Goal: Information Seeking & Learning: Learn about a topic

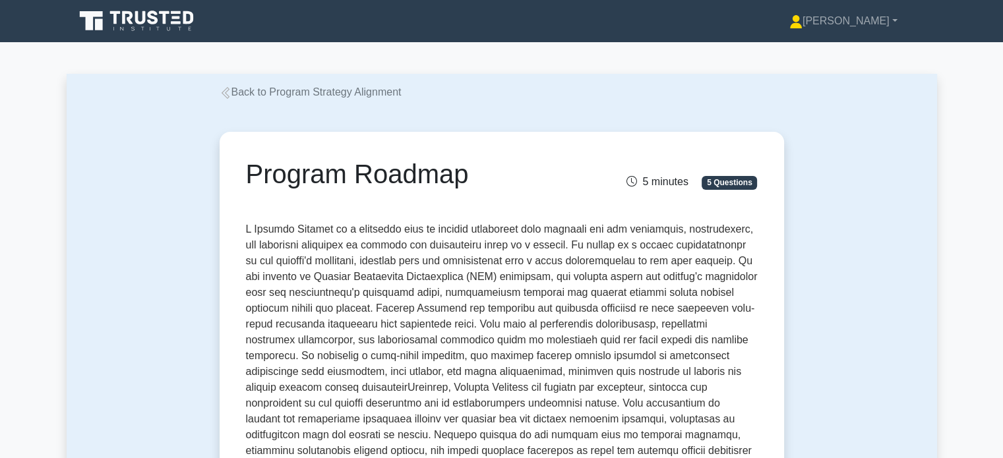
click at [269, 91] on link "Back to Program Strategy Alignment" at bounding box center [311, 91] width 182 height 11
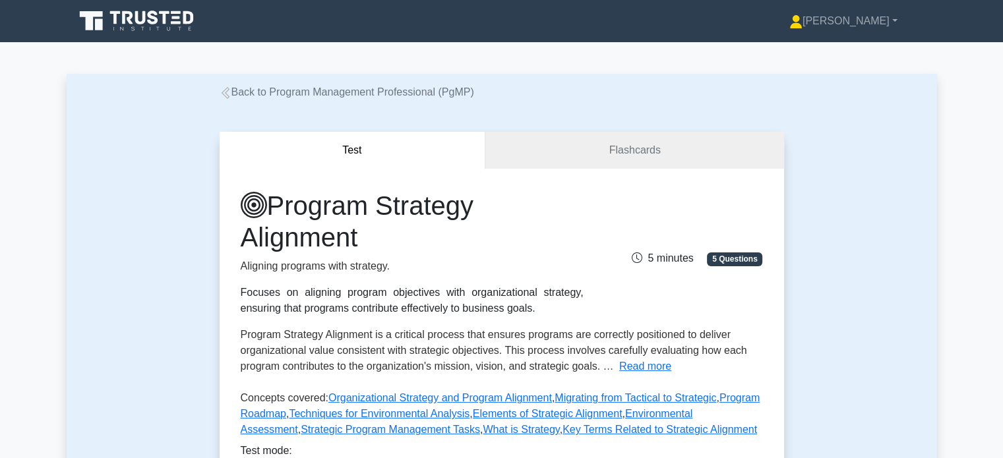
click at [237, 90] on link "Back to Program Management Professional (PgMP)" at bounding box center [347, 91] width 255 height 11
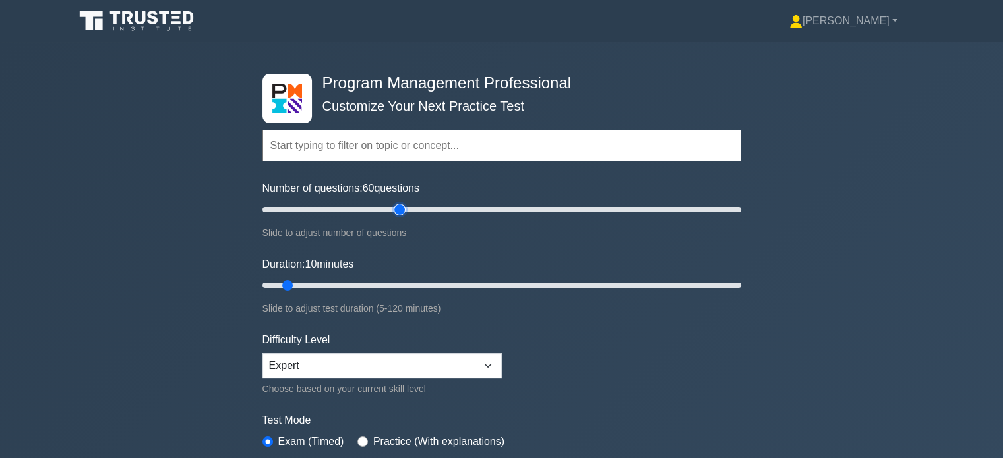
drag, startPoint x: 280, startPoint y: 210, endPoint x: 399, endPoint y: 214, distance: 118.8
type input "60"
click at [399, 214] on input "Number of questions: 60 questions" at bounding box center [501, 210] width 479 height 16
drag, startPoint x: 290, startPoint y: 285, endPoint x: 441, endPoint y: 282, distance: 150.4
type input "50"
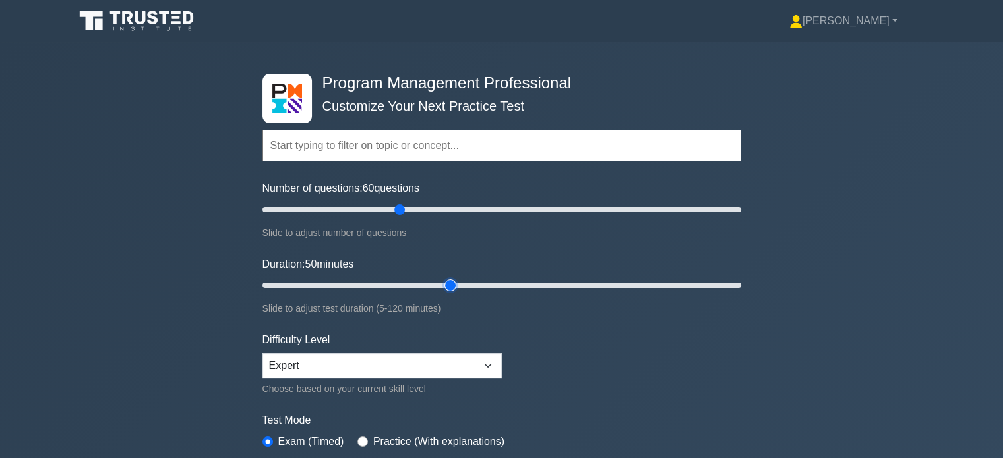
click at [441, 282] on input "Duration: 50 minutes" at bounding box center [501, 286] width 479 height 16
click at [491, 369] on select "Beginner Intermediate Expert" at bounding box center [381, 366] width 239 height 25
click at [262, 354] on select "Beginner Intermediate Expert" at bounding box center [381, 366] width 239 height 25
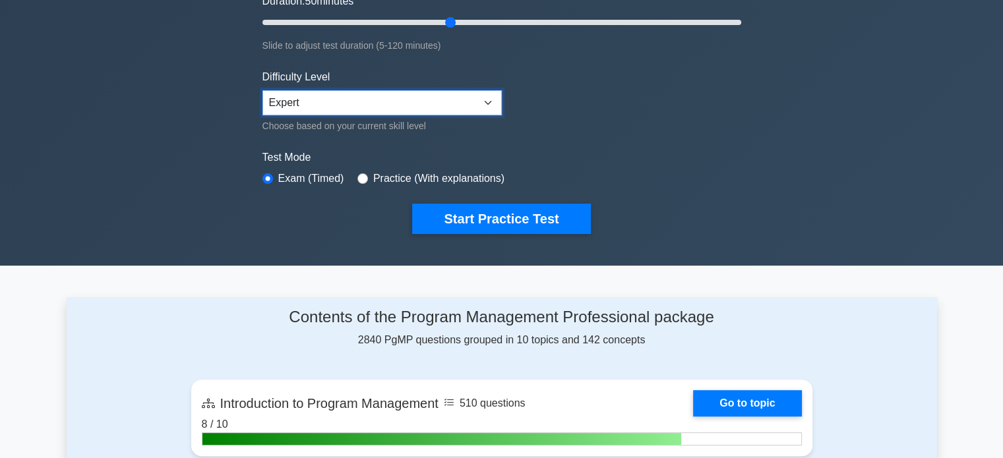
scroll to position [264, 0]
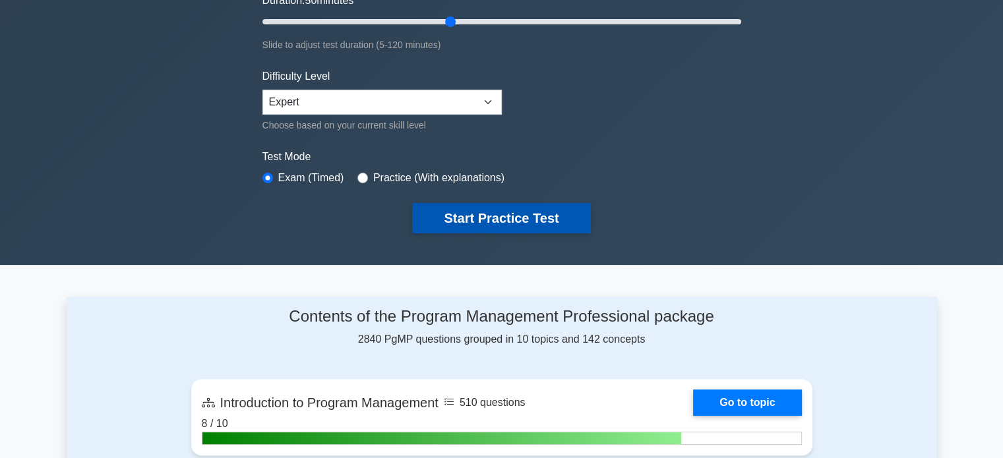
click at [513, 220] on button "Start Practice Test" at bounding box center [501, 218] width 178 height 30
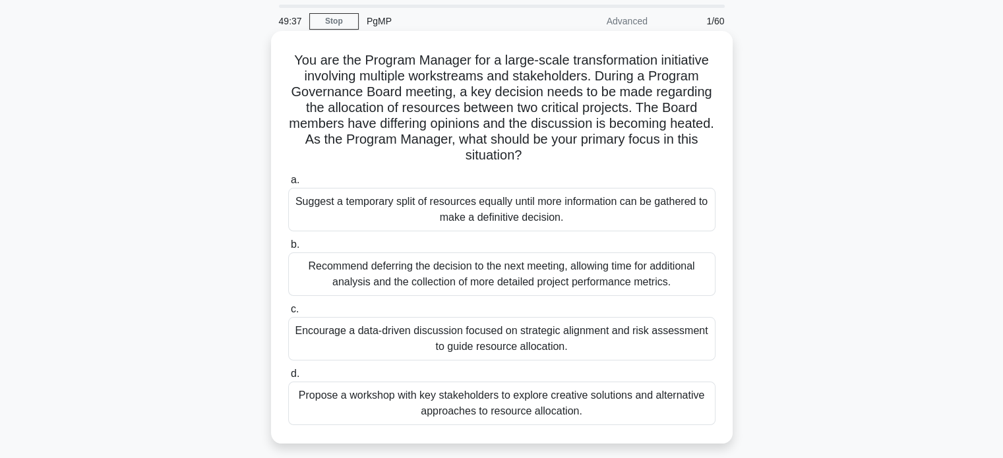
scroll to position [66, 0]
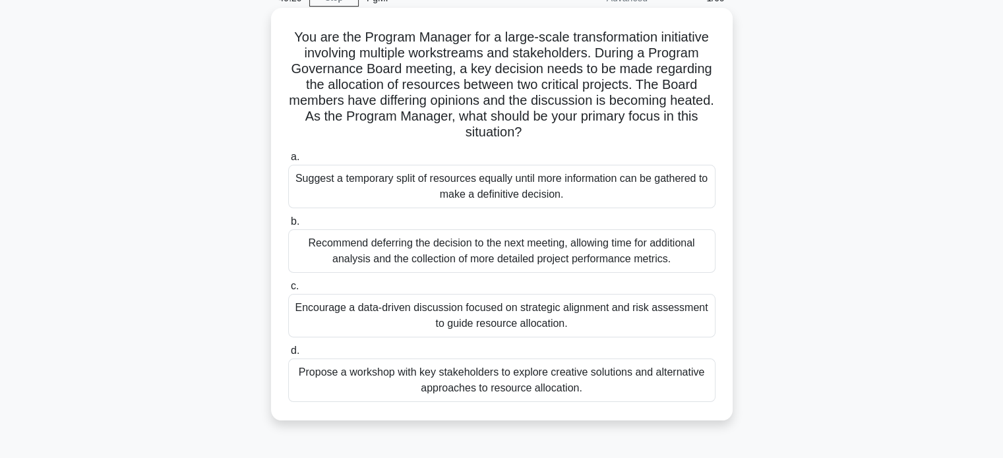
click at [487, 390] on div "Propose a workshop with key stakeholders to explore creative solutions and alte…" at bounding box center [501, 381] width 427 height 44
click at [288, 355] on input "d. Propose a workshop with key stakeholders to explore creative solutions and a…" at bounding box center [288, 351] width 0 height 9
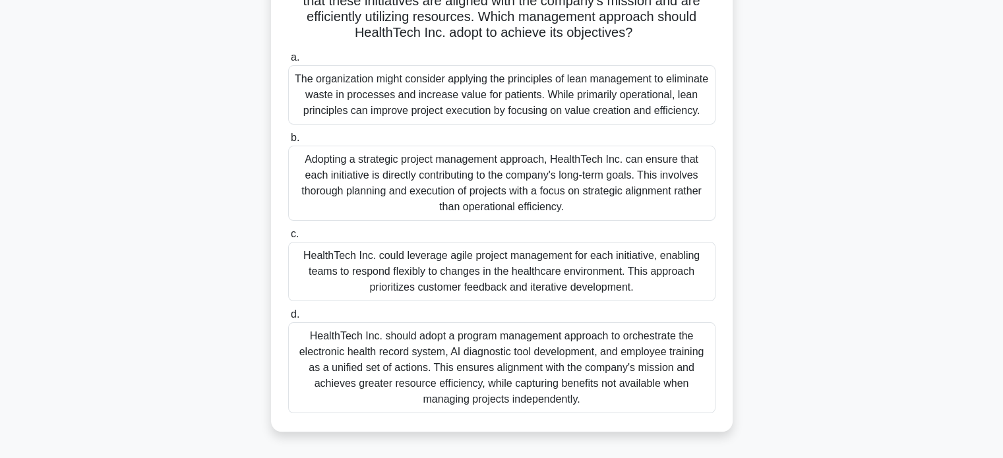
scroll to position [198, 0]
click at [604, 288] on div "HealthTech Inc. could leverage agile project management for each initiative, en…" at bounding box center [501, 270] width 427 height 59
click at [288, 238] on input "c. HealthTech Inc. could leverage agile project management for each initiative,…" at bounding box center [288, 234] width 0 height 9
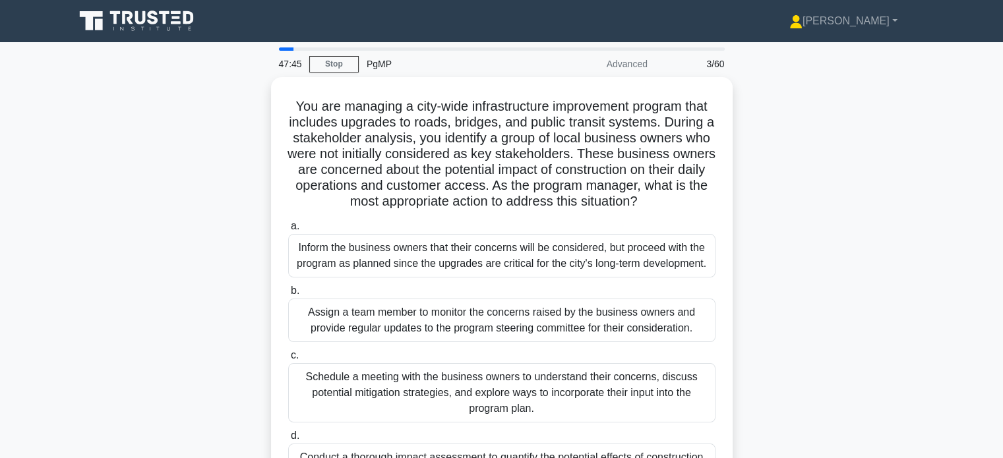
scroll to position [66, 0]
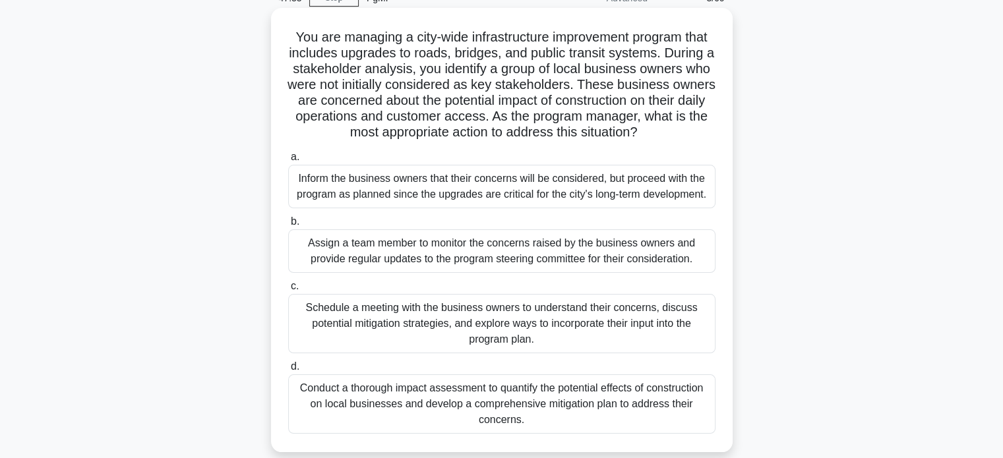
click at [582, 340] on div "Schedule a meeting with the business owners to understand their concerns, discu…" at bounding box center [501, 323] width 427 height 59
click at [288, 291] on input "c. Schedule a meeting with the business owners to understand their concerns, di…" at bounding box center [288, 286] width 0 height 9
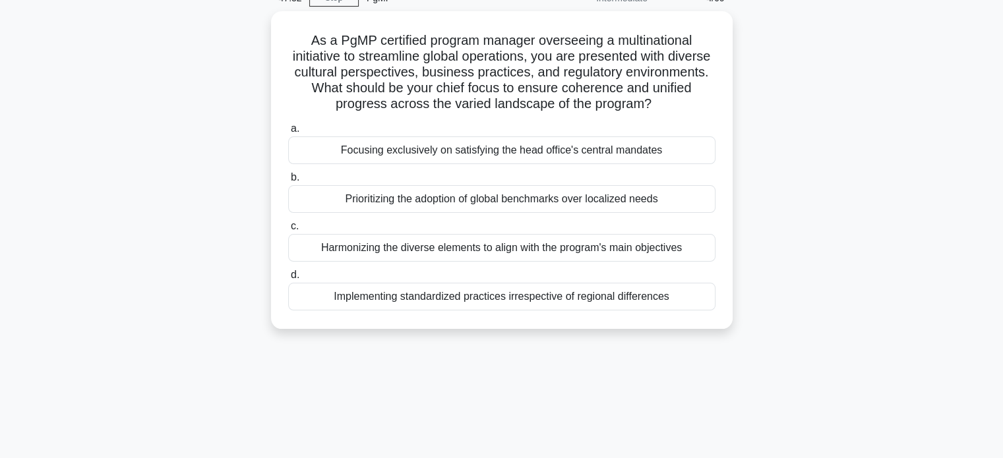
scroll to position [0, 0]
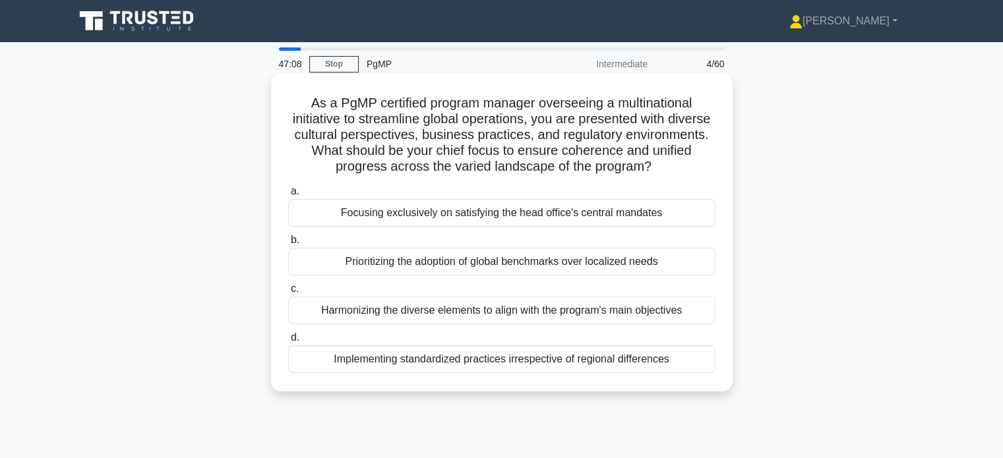
click at [583, 311] on div "Harmonizing the diverse elements to align with the program's main objectives" at bounding box center [501, 311] width 427 height 28
click at [288, 293] on input "c. Harmonizing the diverse elements to align with the program's main objectives" at bounding box center [288, 289] width 0 height 9
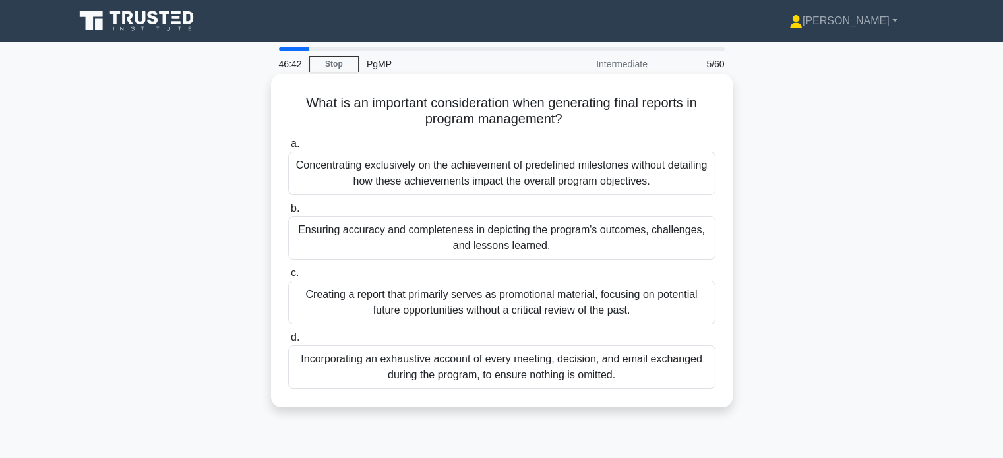
click at [556, 231] on div "Ensuring accuracy and completeness in depicting the program's outcomes, challen…" at bounding box center [501, 238] width 427 height 44
click at [288, 213] on input "b. Ensuring accuracy and completeness in depicting the program's outcomes, chal…" at bounding box center [288, 208] width 0 height 9
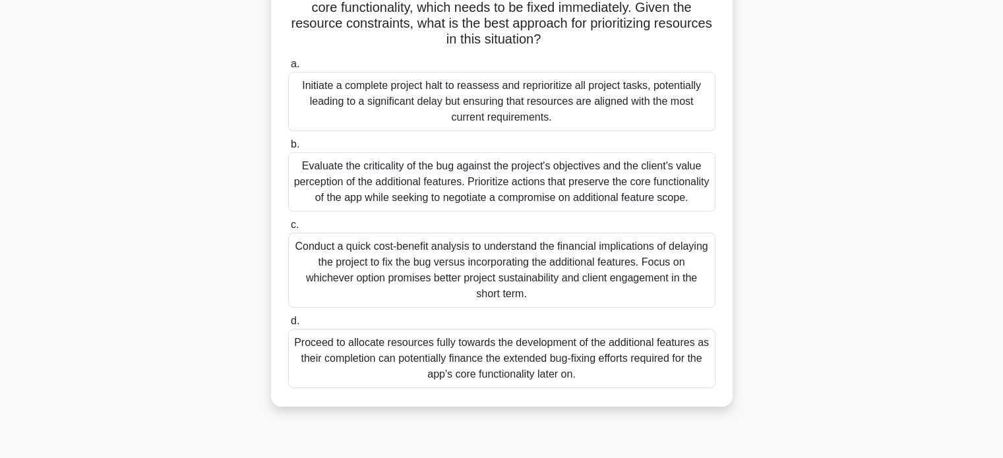
scroll to position [198, 0]
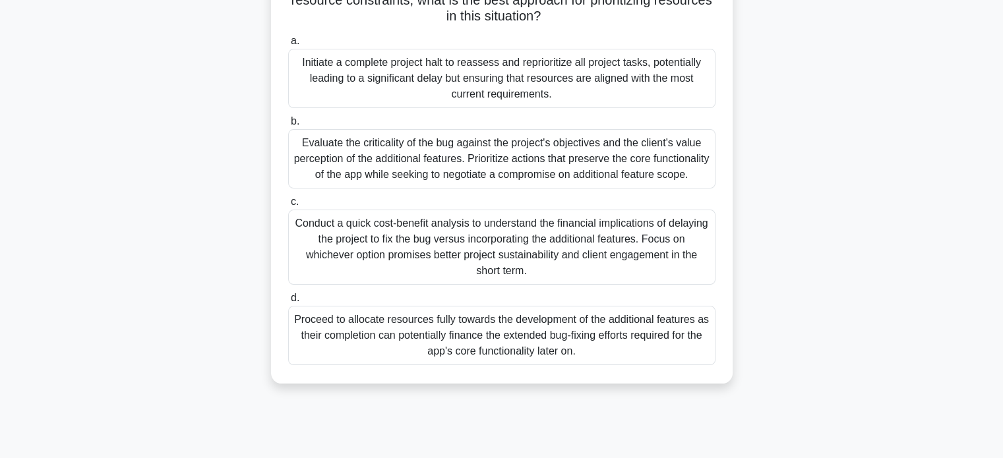
click at [551, 175] on div "Evaluate the criticality of the bug against the project's objectives and the cl…" at bounding box center [501, 158] width 427 height 59
click at [288, 126] on input "b. Evaluate the criticality of the bug against the project's objectives and the…" at bounding box center [288, 121] width 0 height 9
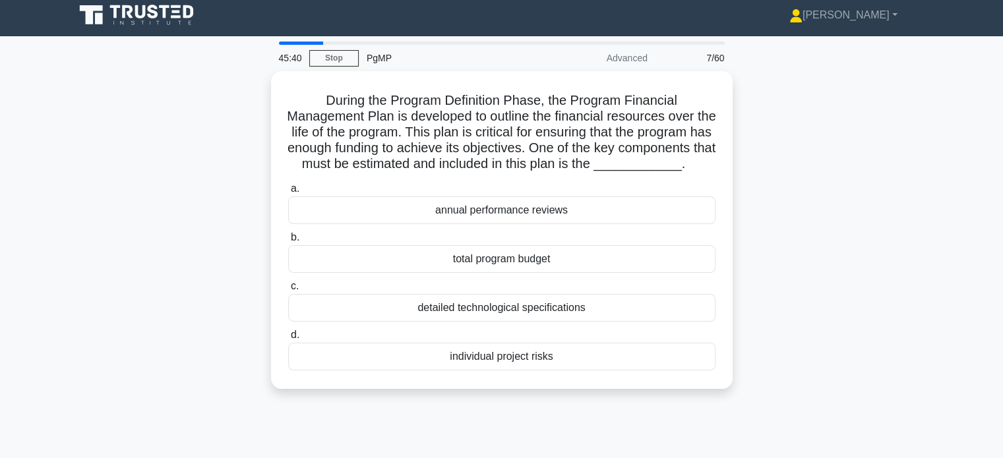
scroll to position [0, 0]
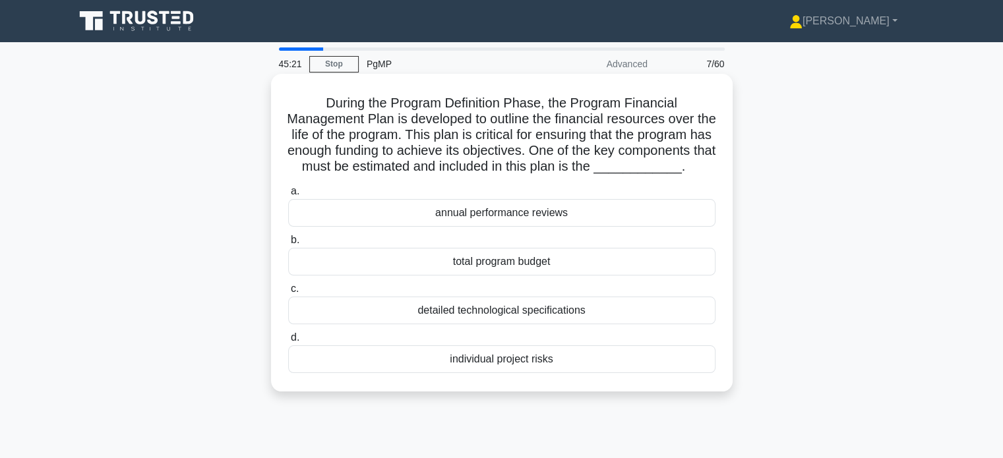
click at [572, 276] on div "total program budget" at bounding box center [501, 262] width 427 height 28
click at [288, 245] on input "b. total program budget" at bounding box center [288, 240] width 0 height 9
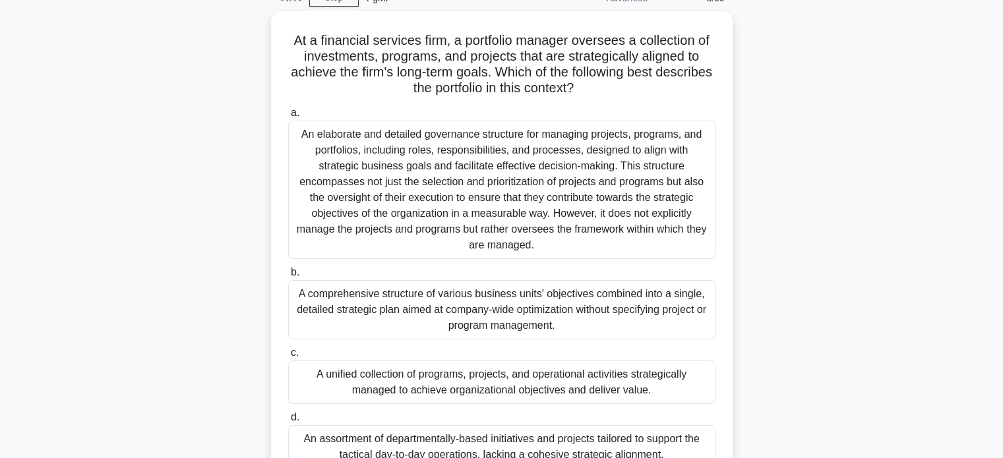
scroll to position [132, 0]
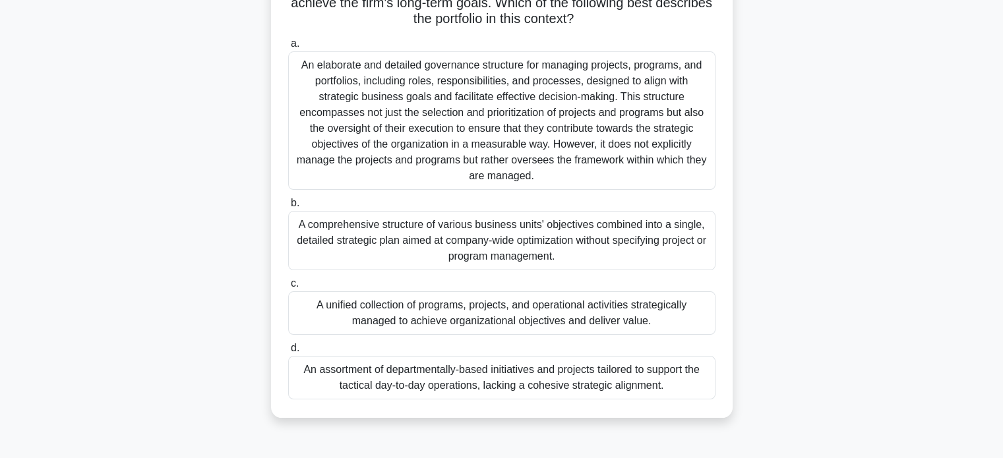
click at [555, 150] on div "An elaborate and detailed governance structure for managing projects, programs,…" at bounding box center [501, 120] width 427 height 139
click at [288, 48] on input "a. An elaborate and detailed governance structure for managing projects, progra…" at bounding box center [288, 44] width 0 height 9
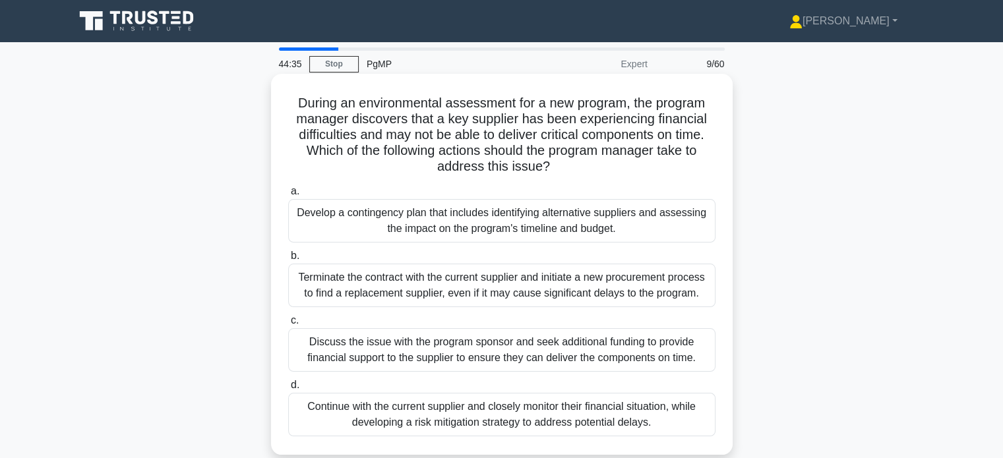
scroll to position [0, 0]
click at [518, 419] on div "Continue with the current supplier and closely monitor their financial situatio…" at bounding box center [501, 415] width 427 height 44
click at [288, 390] on input "d. Continue with the current supplier and closely monitor their financial situa…" at bounding box center [288, 385] width 0 height 9
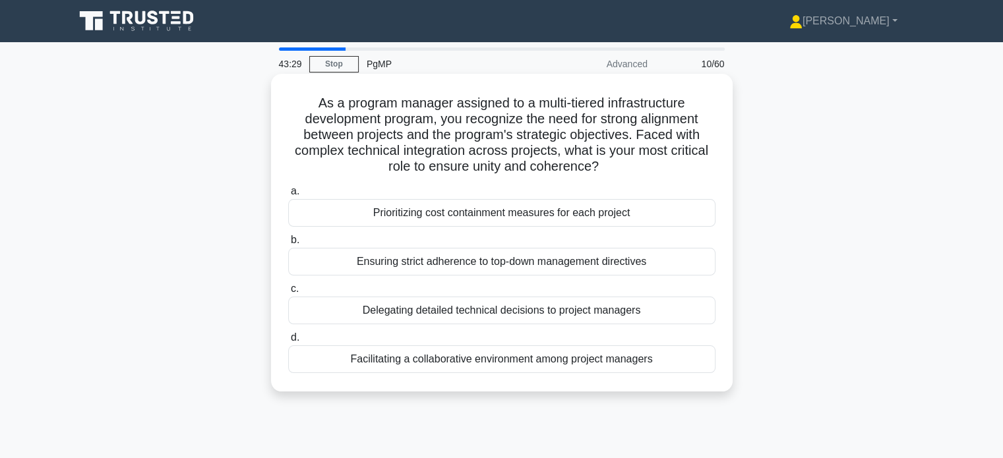
click at [499, 361] on div "Facilitating a collaborative environment among project managers" at bounding box center [501, 360] width 427 height 28
click at [288, 342] on input "d. Facilitating a collaborative environment among project managers" at bounding box center [288, 338] width 0 height 9
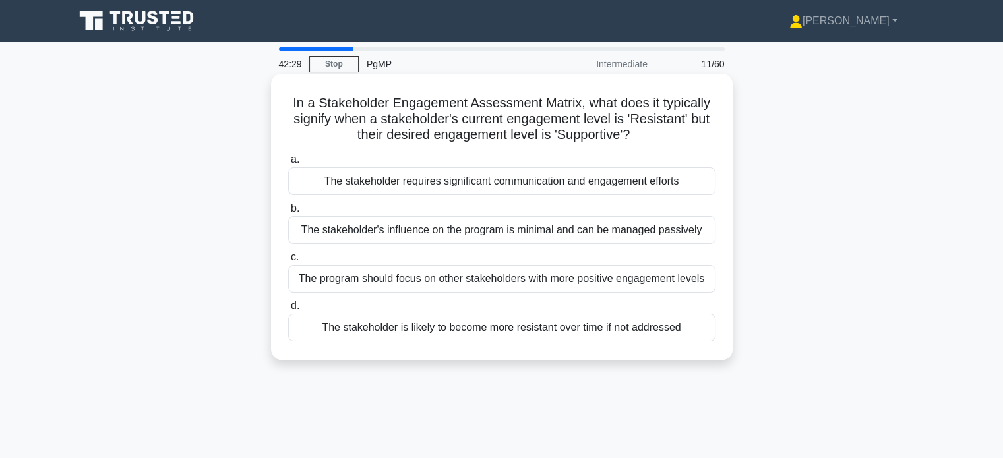
click at [516, 330] on div "The stakeholder is likely to become more resistant over time if not addressed" at bounding box center [501, 328] width 427 height 28
click at [288, 311] on input "d. The stakeholder is likely to become more resistant over time if not addressed" at bounding box center [288, 306] width 0 height 9
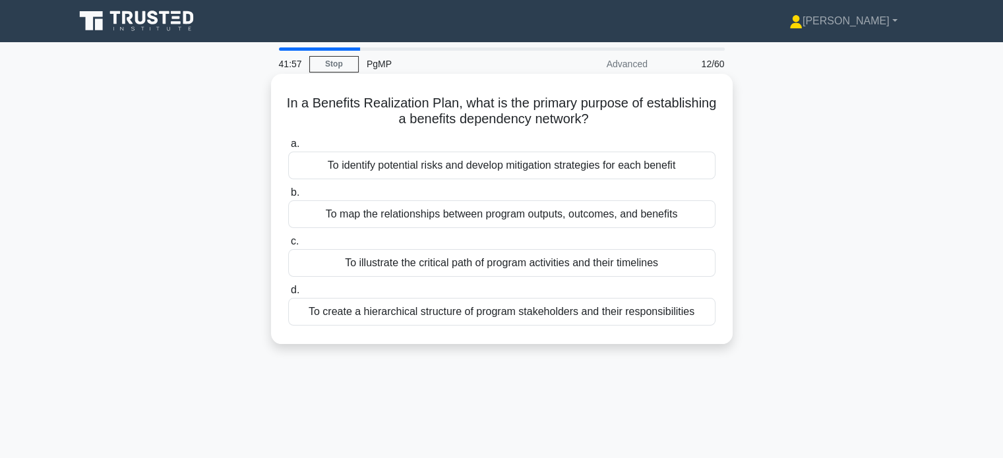
click at [499, 216] on div "To map the relationships between program outputs, outcomes, and benefits" at bounding box center [501, 214] width 427 height 28
click at [288, 197] on input "b. To map the relationships between program outputs, outcomes, and benefits" at bounding box center [288, 193] width 0 height 9
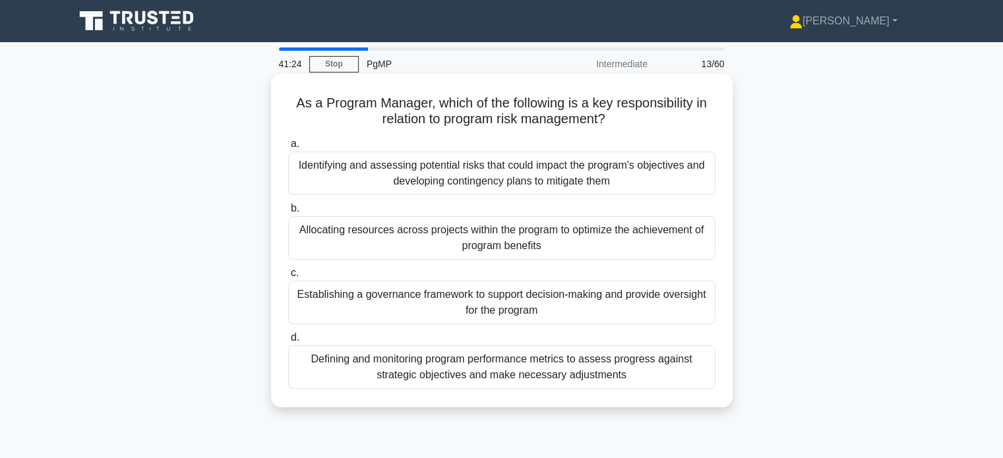
click at [525, 184] on div "Identifying and assessing potential risks that could impact the program's objec…" at bounding box center [501, 174] width 427 height 44
click at [288, 148] on input "a. Identifying and assessing potential risks that could impact the program's ob…" at bounding box center [288, 144] width 0 height 9
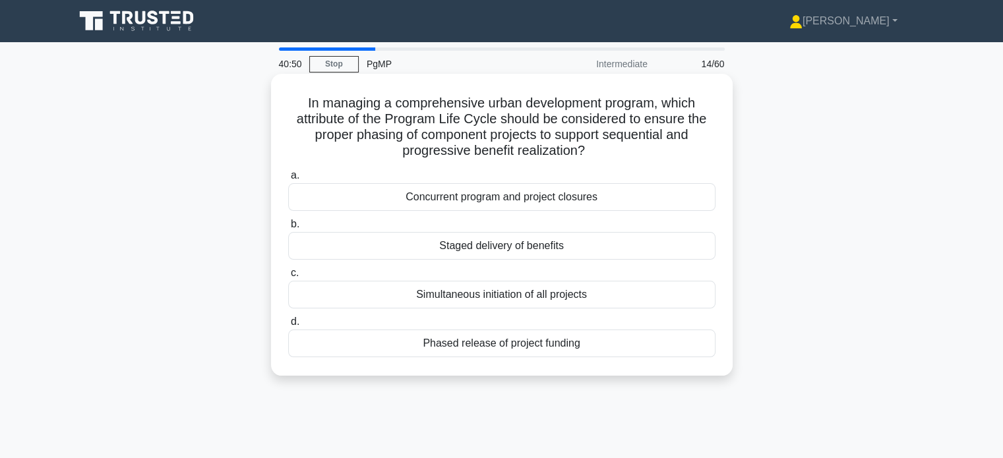
click at [455, 344] on div "Phased release of project funding" at bounding box center [501, 344] width 427 height 28
click at [288, 326] on input "d. Phased release of project funding" at bounding box center [288, 322] width 0 height 9
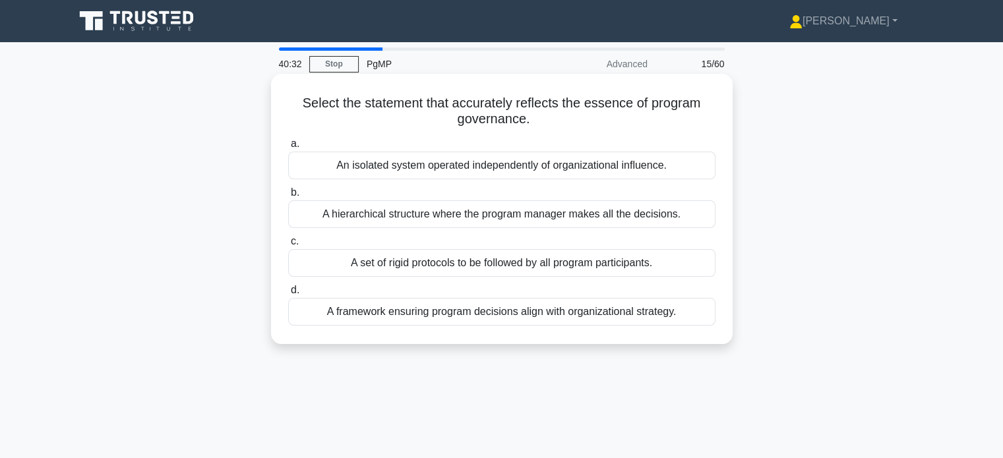
click at [500, 315] on div "A framework ensuring program decisions align with organizational strategy." at bounding box center [501, 312] width 427 height 28
click at [288, 295] on input "d. A framework ensuring program decisions align with organizational strategy." at bounding box center [288, 290] width 0 height 9
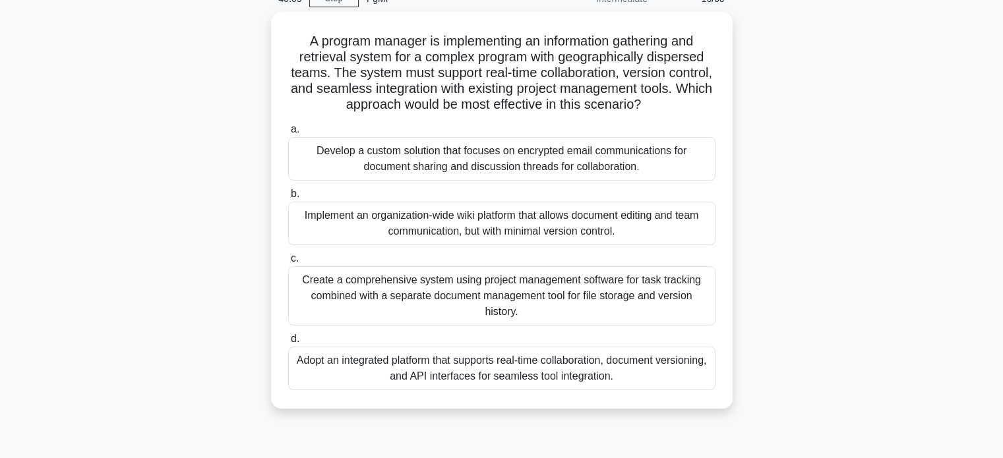
scroll to position [66, 0]
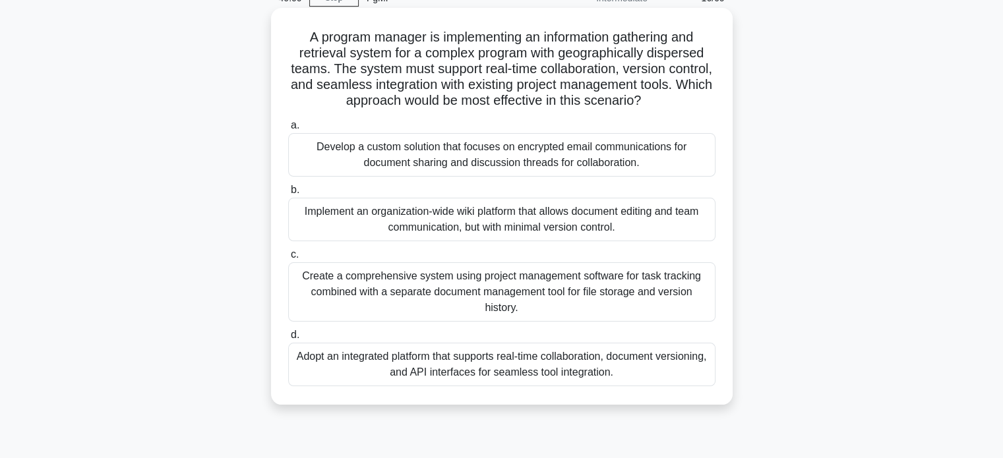
click at [487, 369] on div "Adopt an integrated platform that supports real-time collaboration, document ve…" at bounding box center [501, 365] width 427 height 44
click at [288, 340] on input "d. Adopt an integrated platform that supports real-time collaboration, document…" at bounding box center [288, 335] width 0 height 9
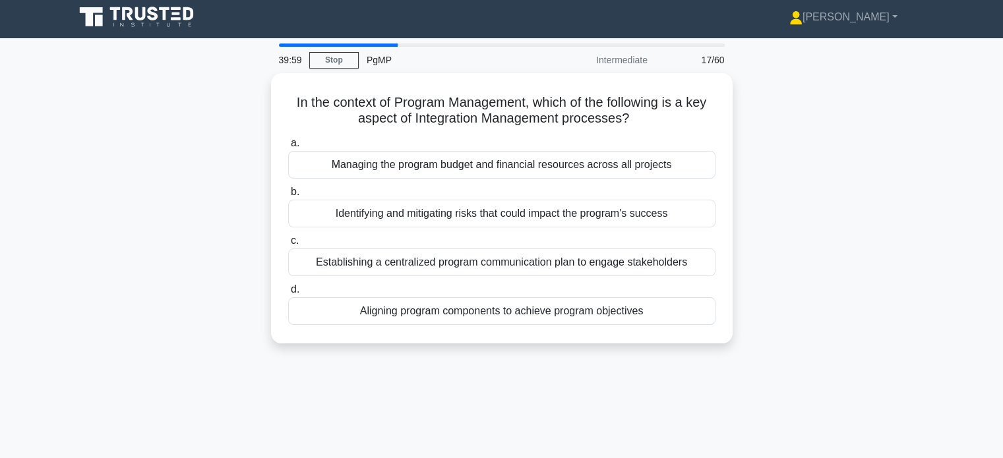
scroll to position [0, 0]
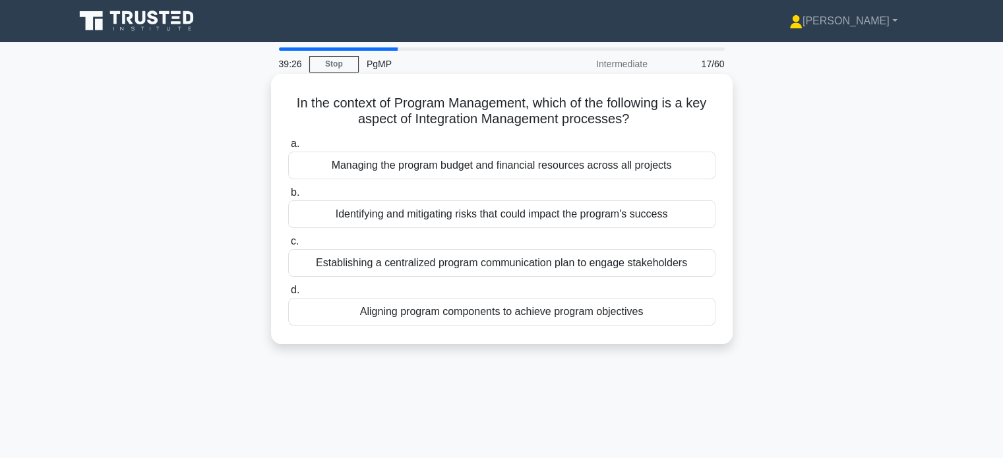
click at [522, 268] on div "Establishing a centralized program communication plan to engage stakeholders" at bounding box center [501, 263] width 427 height 28
click at [288, 246] on input "c. Establishing a centralized program communication plan to engage stakeholders" at bounding box center [288, 241] width 0 height 9
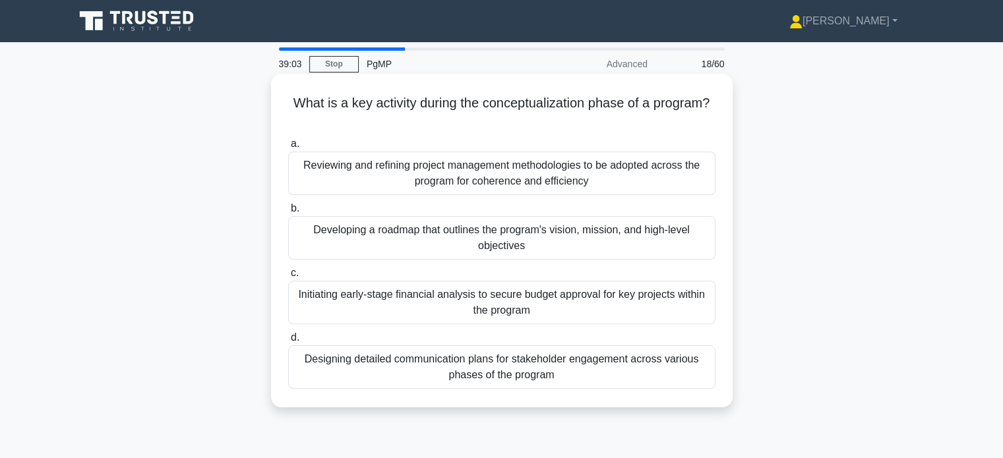
click at [517, 302] on div "Initiating early-stage financial analysis to secure budget approval for key pro…" at bounding box center [501, 303] width 427 height 44
click at [288, 278] on input "c. Initiating early-stage financial analysis to secure budget approval for key …" at bounding box center [288, 273] width 0 height 9
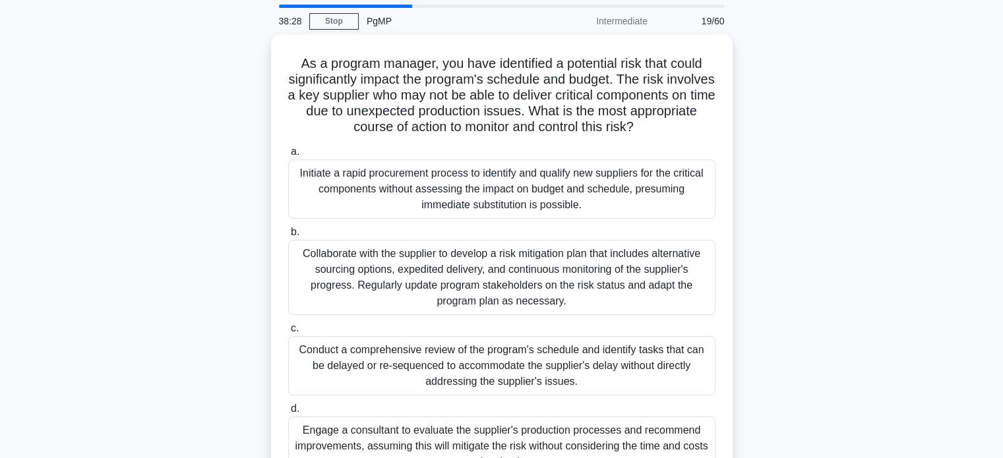
scroll to position [66, 0]
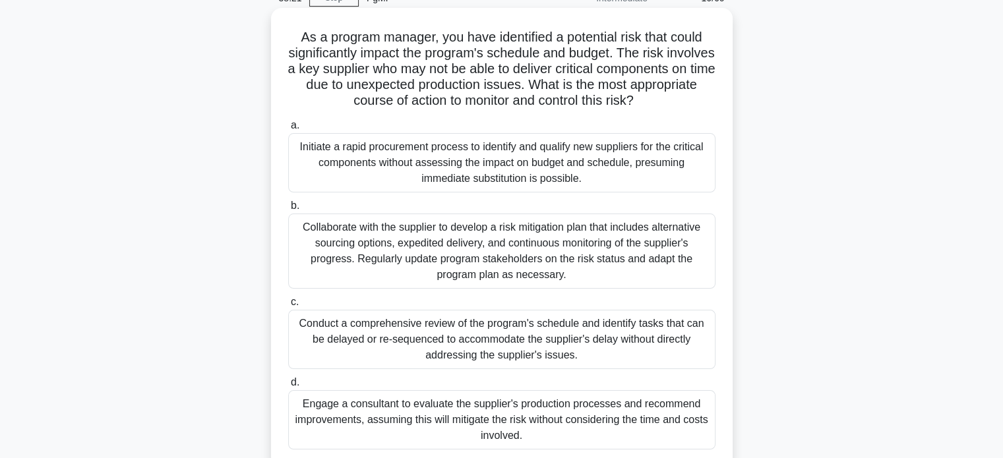
click at [520, 262] on div "Collaborate with the supplier to develop a risk mitigation plan that includes a…" at bounding box center [501, 251] width 427 height 75
click at [288, 210] on input "b. Collaborate with the supplier to develop a risk mitigation plan that include…" at bounding box center [288, 206] width 0 height 9
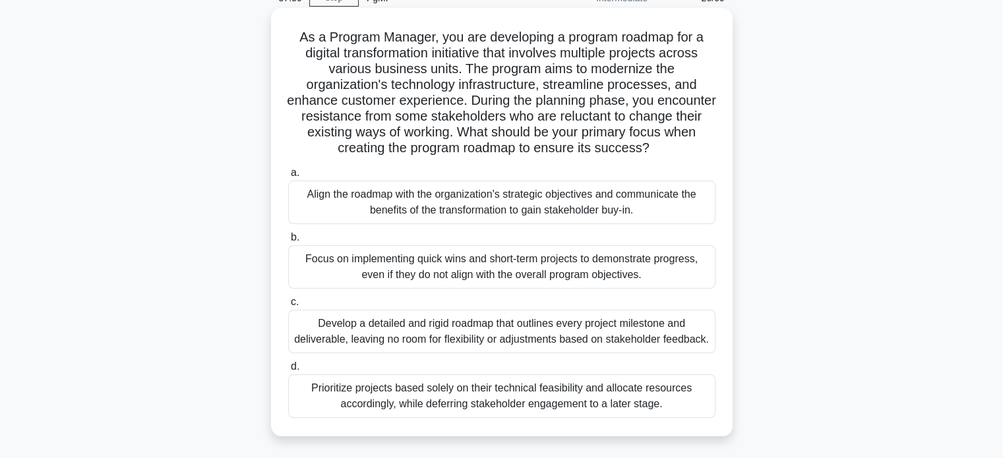
click at [512, 205] on div "Align the roadmap with the organization's strategic objectives and communicate …" at bounding box center [501, 203] width 427 height 44
click at [288, 177] on input "a. Align the roadmap with the organization's strategic objectives and communica…" at bounding box center [288, 173] width 0 height 9
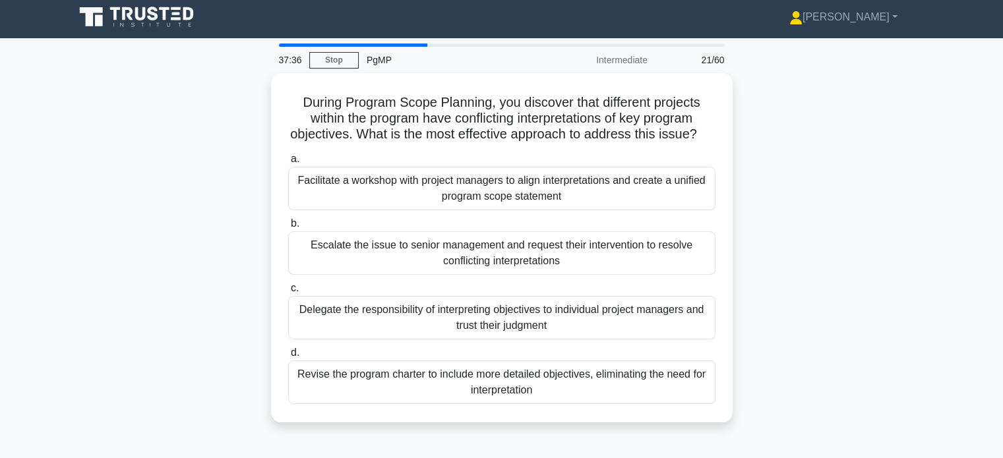
scroll to position [0, 0]
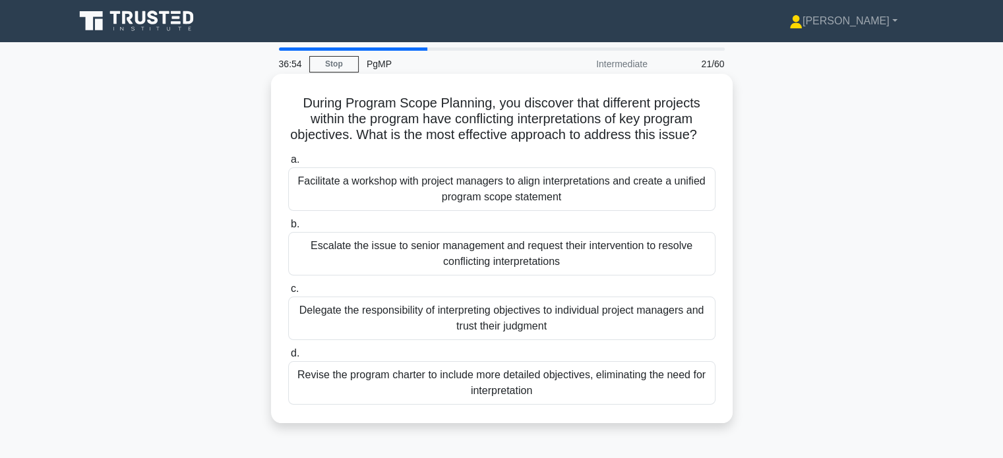
click at [514, 202] on div "Facilitate a workshop with project managers to align interpretations and create…" at bounding box center [501, 190] width 427 height 44
click at [288, 164] on input "a. Facilitate a workshop with project managers to align interpretations and cre…" at bounding box center [288, 160] width 0 height 9
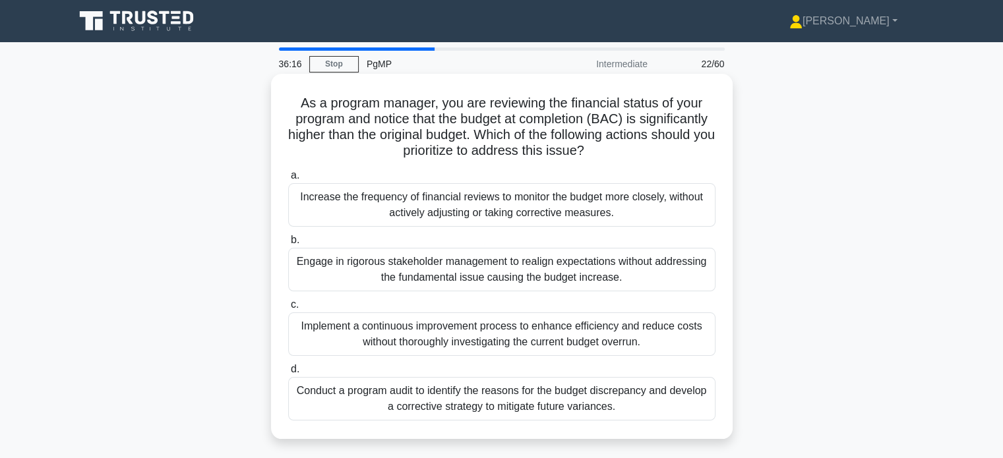
click at [483, 402] on div "Conduct a program audit to identify the reasons for the budget discrepancy and …" at bounding box center [501, 399] width 427 height 44
click at [288, 374] on input "d. Conduct a program audit to identify the reasons for the budget discrepancy a…" at bounding box center [288, 369] width 0 height 9
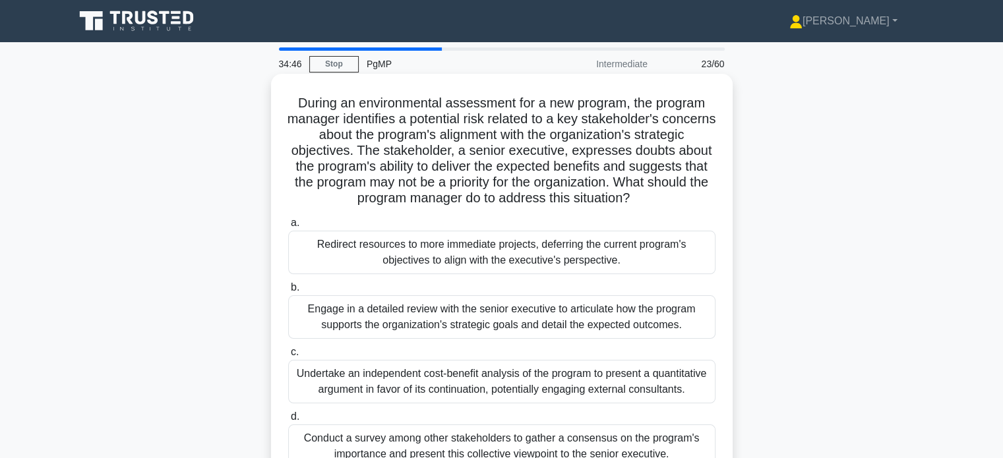
scroll to position [66, 0]
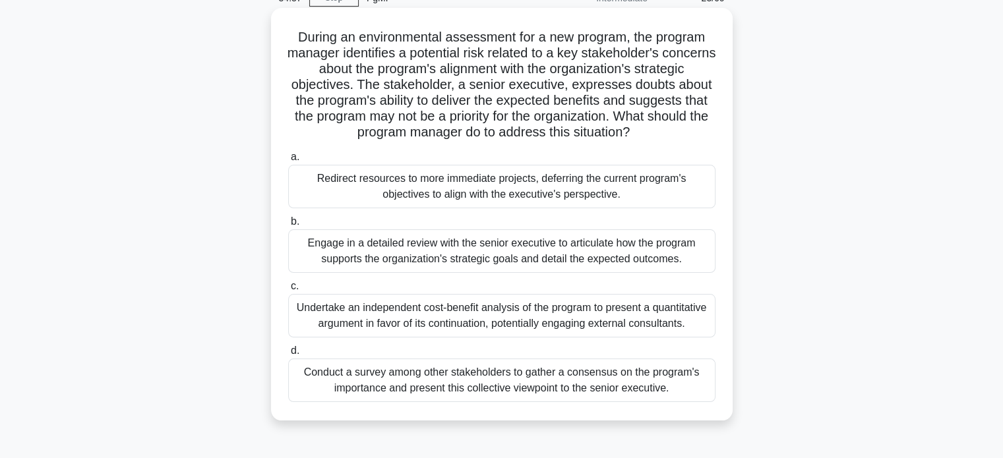
click at [467, 259] on div "Engage in a detailed review with the senior executive to articulate how the pro…" at bounding box center [501, 252] width 427 height 44
click at [288, 226] on input "b. Engage in a detailed review with the senior executive to articulate how the …" at bounding box center [288, 222] width 0 height 9
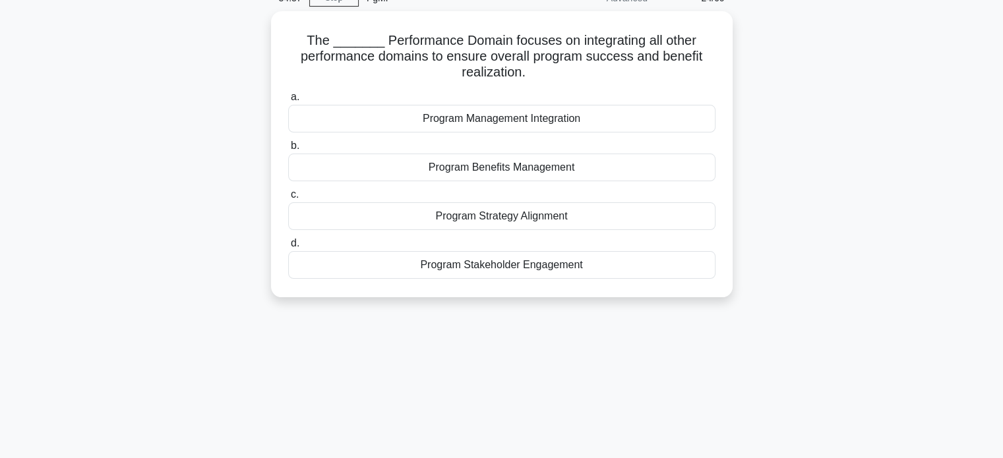
scroll to position [0, 0]
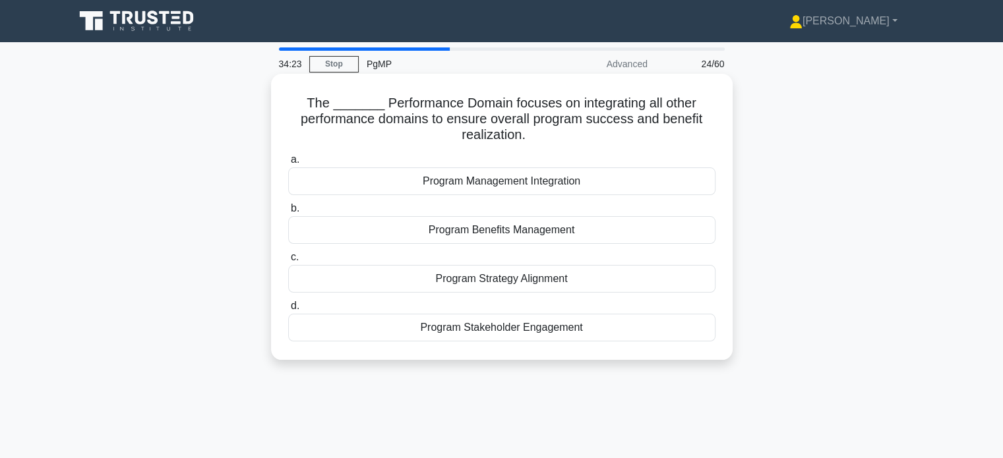
click at [486, 184] on div "Program Management Integration" at bounding box center [501, 182] width 427 height 28
click at [288, 164] on input "a. Program Management Integration" at bounding box center [288, 160] width 0 height 9
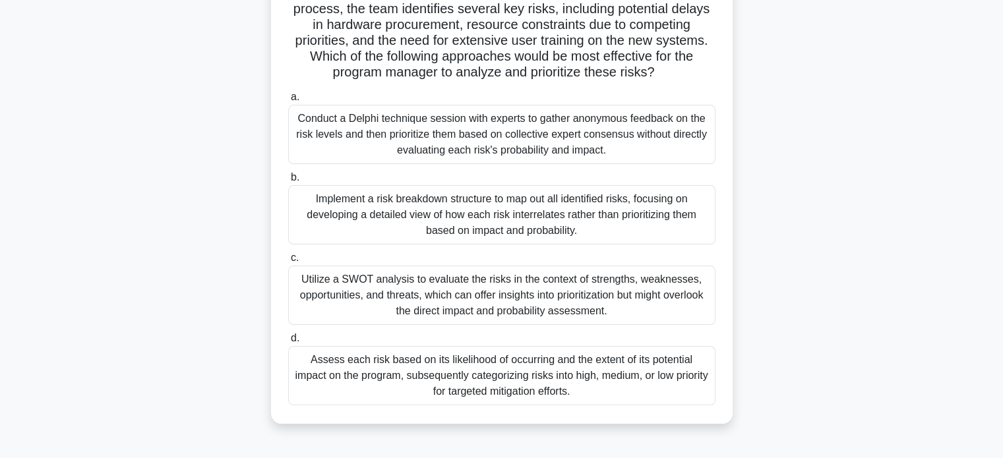
scroll to position [132, 0]
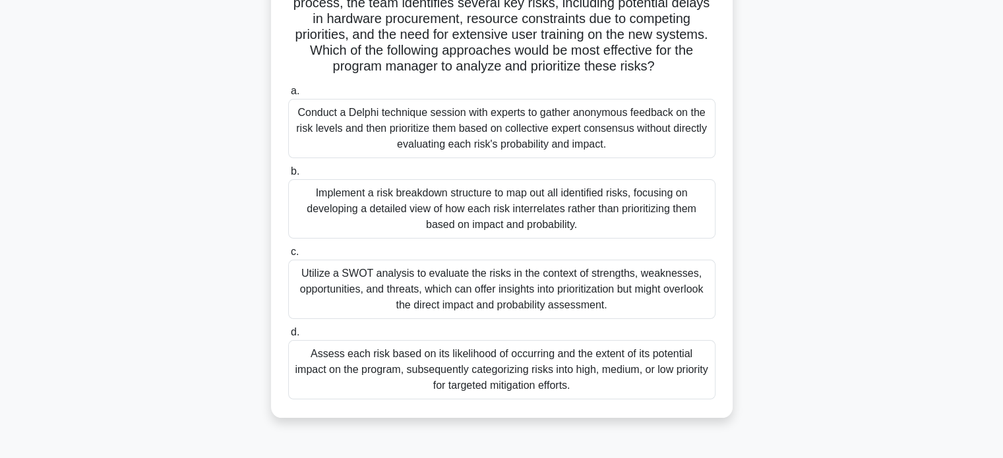
click at [482, 374] on div "Assess each risk based on its likelihood of occurring and the extent of its pot…" at bounding box center [501, 369] width 427 height 59
click at [288, 337] on input "d. Assess each risk based on its likelihood of occurring and the extent of its …" at bounding box center [288, 332] width 0 height 9
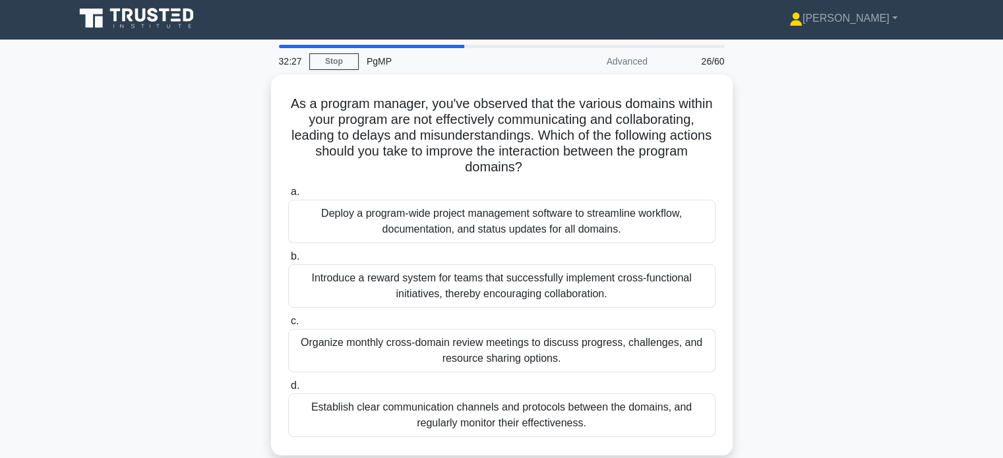
scroll to position [0, 0]
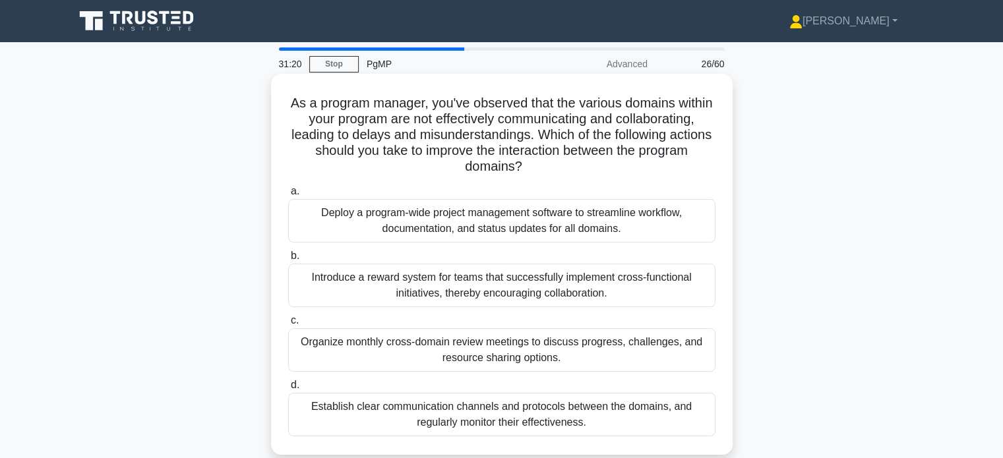
click at [483, 410] on div "Establish clear communication channels and protocols between the domains, and r…" at bounding box center [501, 415] width 427 height 44
click at [288, 390] on input "d. Establish clear communication channels and protocols between the domains, an…" at bounding box center [288, 385] width 0 height 9
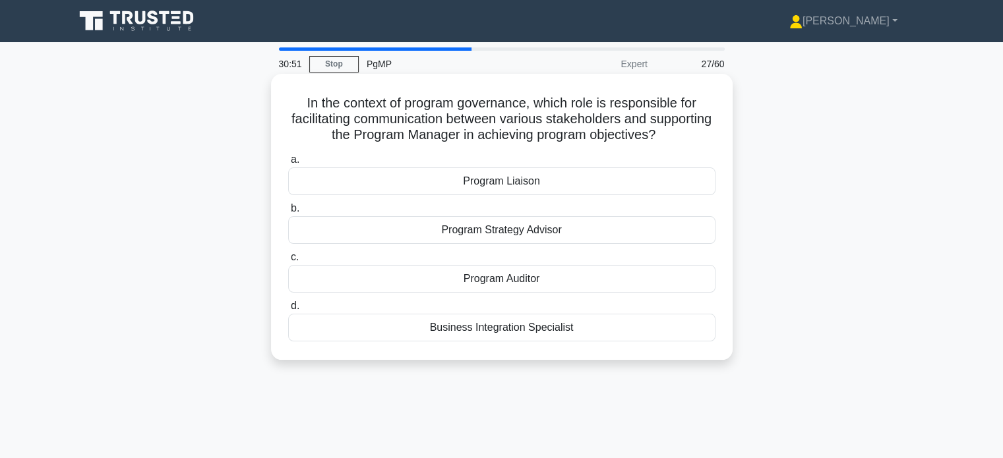
click at [470, 189] on div "Program Liaison" at bounding box center [501, 182] width 427 height 28
click at [288, 164] on input "a. Program Liaison" at bounding box center [288, 160] width 0 height 9
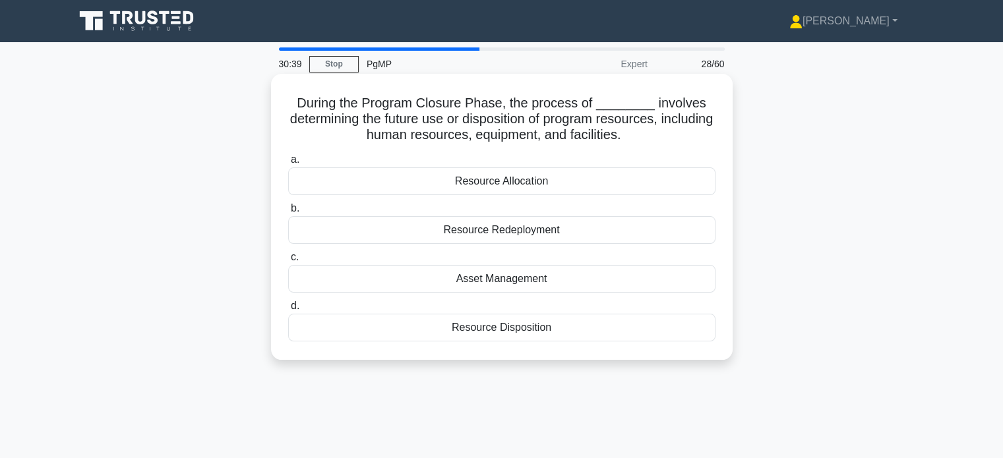
click at [564, 330] on div "Resource Disposition" at bounding box center [501, 328] width 427 height 28
click at [288, 311] on input "d. Resource Disposition" at bounding box center [288, 306] width 0 height 9
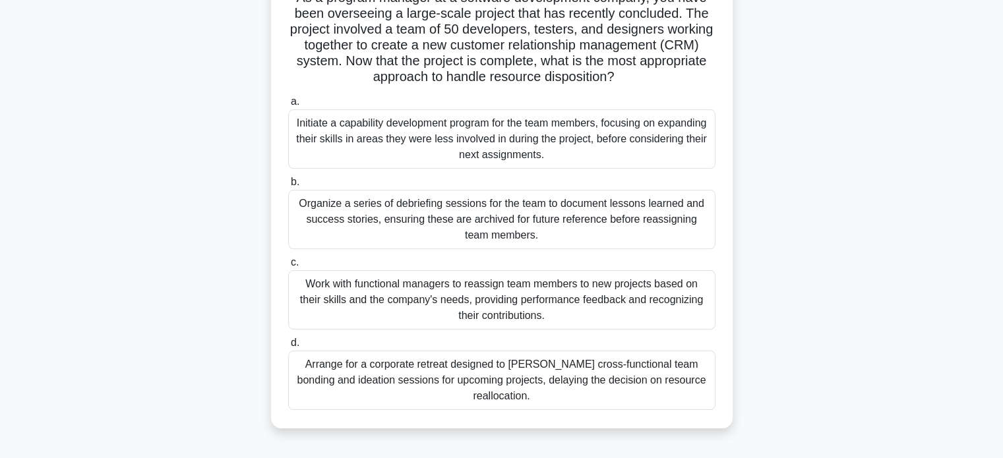
scroll to position [132, 0]
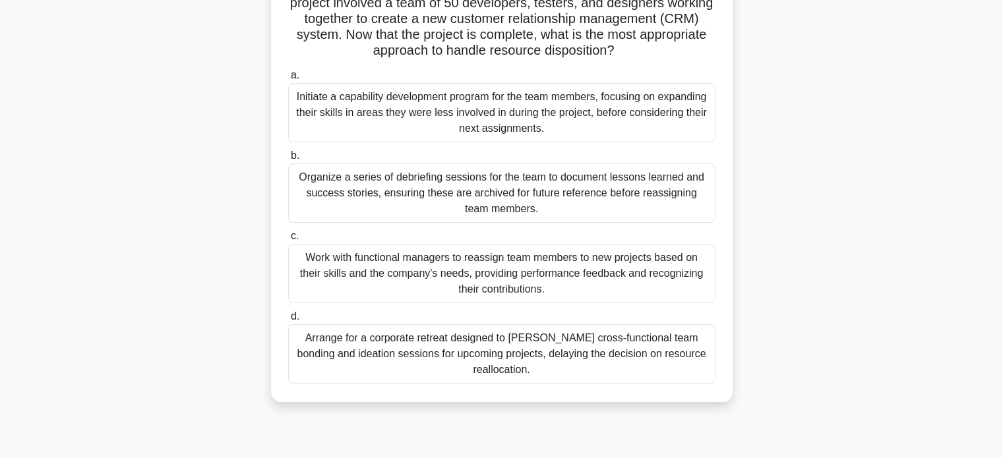
click at [563, 278] on div "Work with functional managers to reassign team members to new projects based on…" at bounding box center [501, 273] width 427 height 59
click at [288, 241] on input "c. Work with functional managers to reassign team members to new projects based…" at bounding box center [288, 236] width 0 height 9
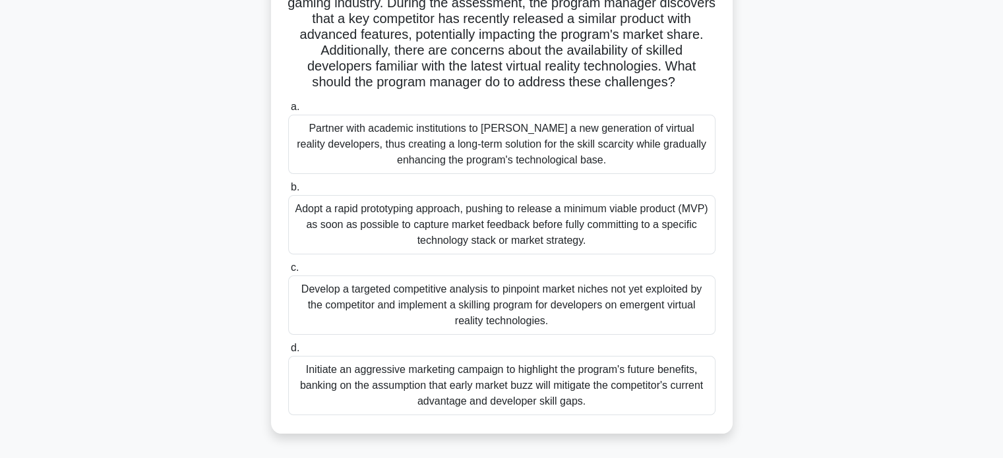
click at [551, 236] on div "Adopt a rapid prototyping approach, pushing to release a minimum viable product…" at bounding box center [501, 224] width 427 height 59
click at [288, 192] on input "b. Adopt a rapid prototyping approach, pushing to release a minimum viable prod…" at bounding box center [288, 187] width 0 height 9
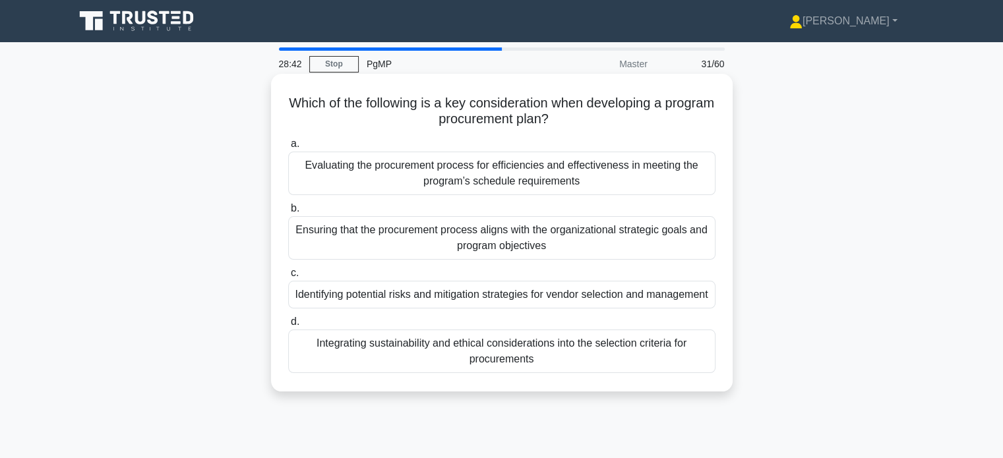
scroll to position [0, 0]
click at [558, 253] on div "Ensuring that the procurement process aligns with the organizational strategic …" at bounding box center [501, 238] width 427 height 44
click at [288, 213] on input "b. Ensuring that the procurement process aligns with the organizational strateg…" at bounding box center [288, 208] width 0 height 9
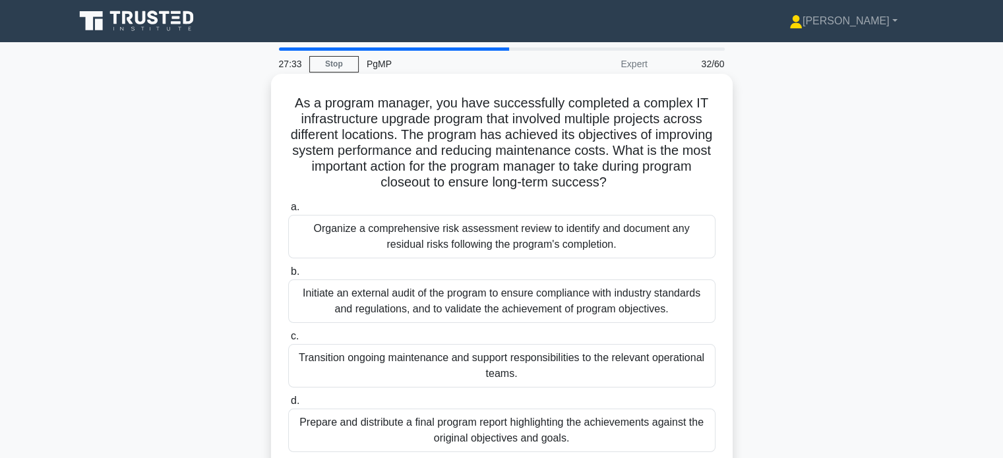
scroll to position [66, 0]
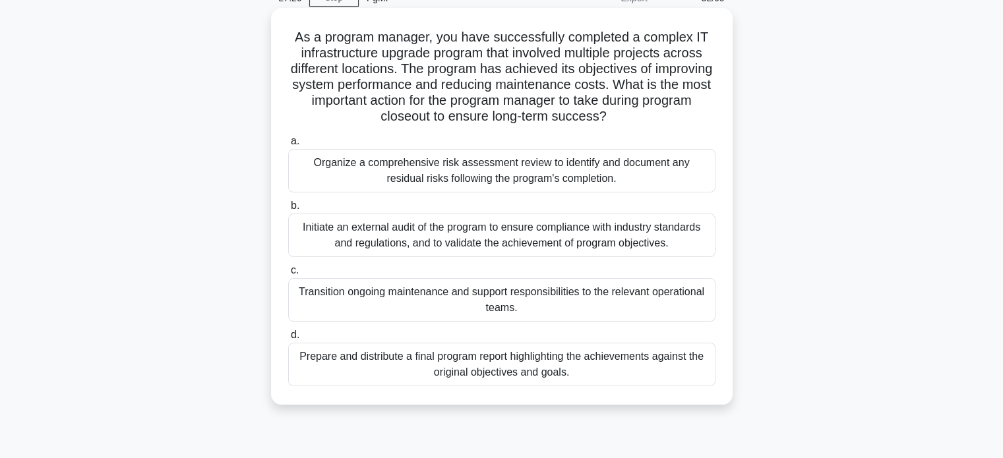
click at [529, 299] on div "Transition ongoing maintenance and support responsibilities to the relevant ope…" at bounding box center [501, 300] width 427 height 44
click at [288, 275] on input "c. Transition ongoing maintenance and support responsibilities to the relevant …" at bounding box center [288, 270] width 0 height 9
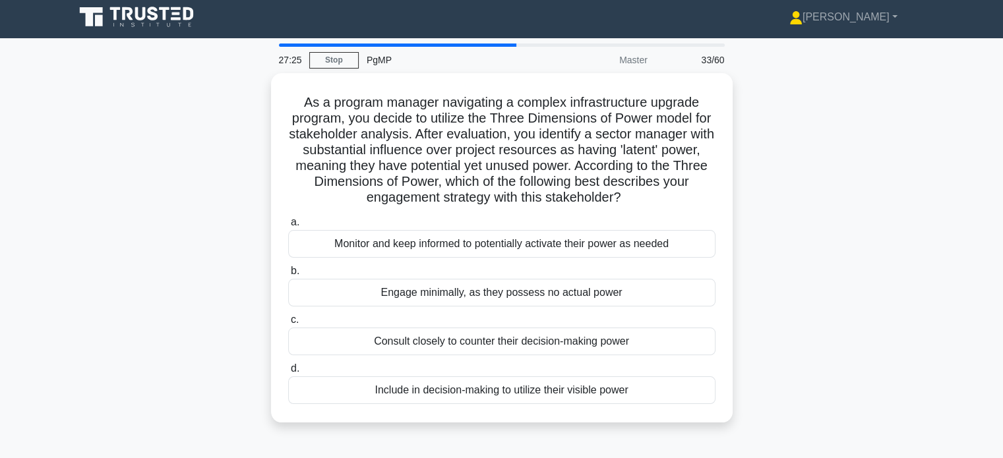
scroll to position [0, 0]
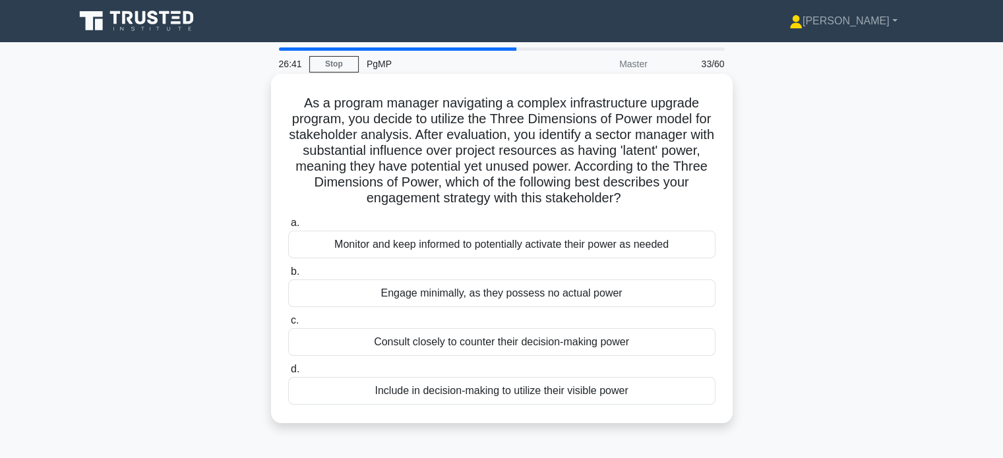
click at [530, 250] on div "Monitor and keep informed to potentially activate their power as needed" at bounding box center [501, 245] width 427 height 28
click at [288, 228] on input "a. Monitor and keep informed to potentially activate their power as needed" at bounding box center [288, 223] width 0 height 9
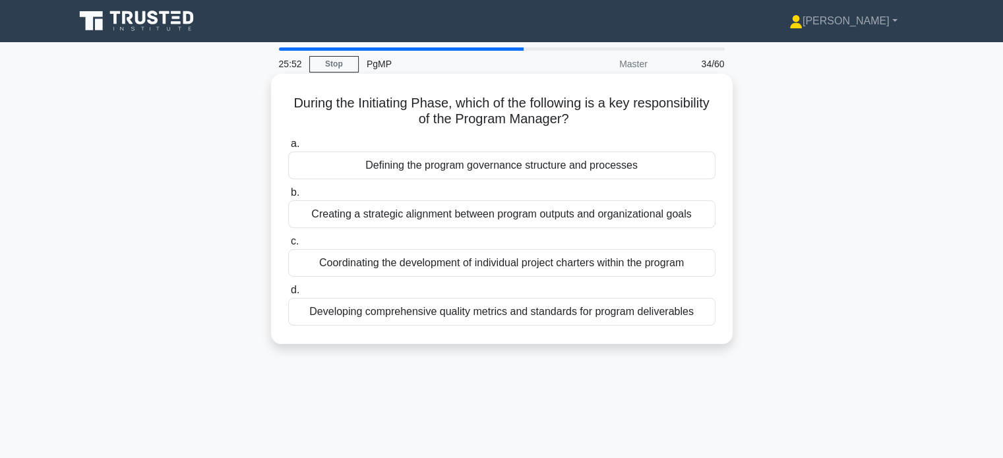
click at [496, 171] on div "Defining the program governance structure and processes" at bounding box center [501, 166] width 427 height 28
click at [288, 148] on input "a. Defining the program governance structure and processes" at bounding box center [288, 144] width 0 height 9
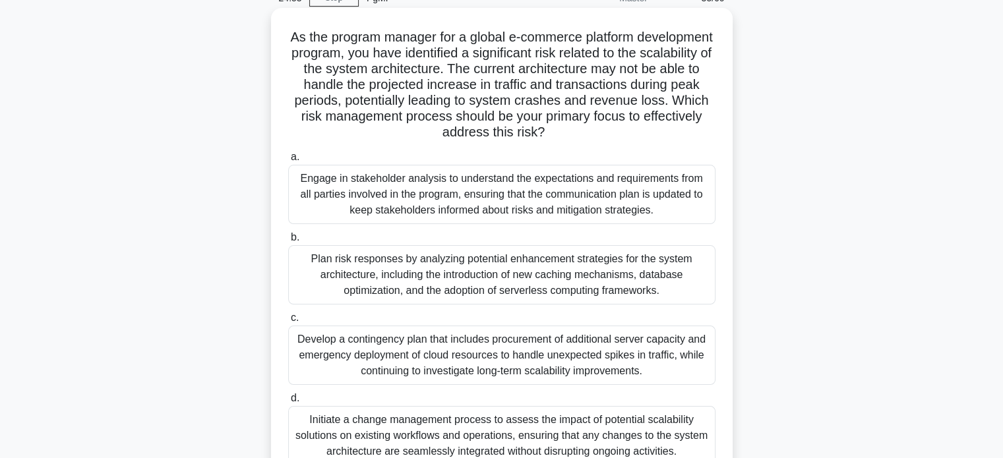
scroll to position [132, 0]
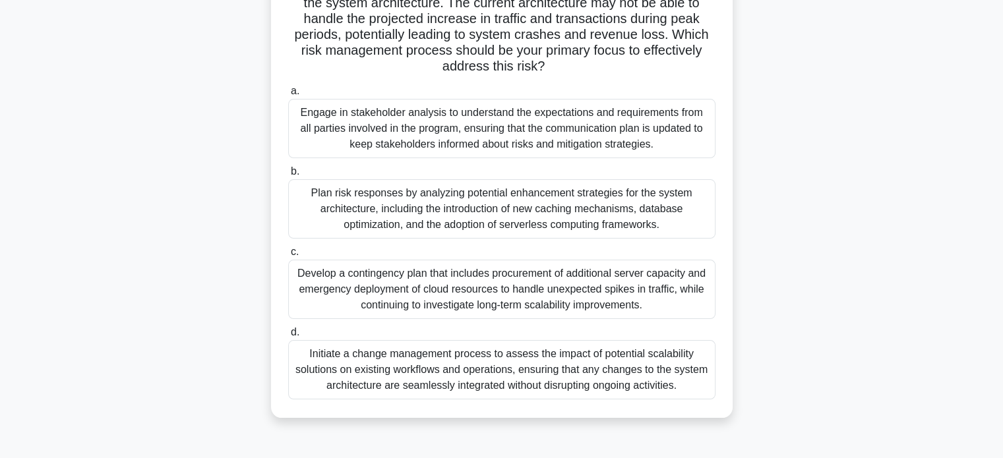
click at [520, 377] on div "Initiate a change management process to assess the impact of potential scalabil…" at bounding box center [501, 369] width 427 height 59
click at [288, 337] on input "d. Initiate a change management process to assess the impact of potential scala…" at bounding box center [288, 332] width 0 height 9
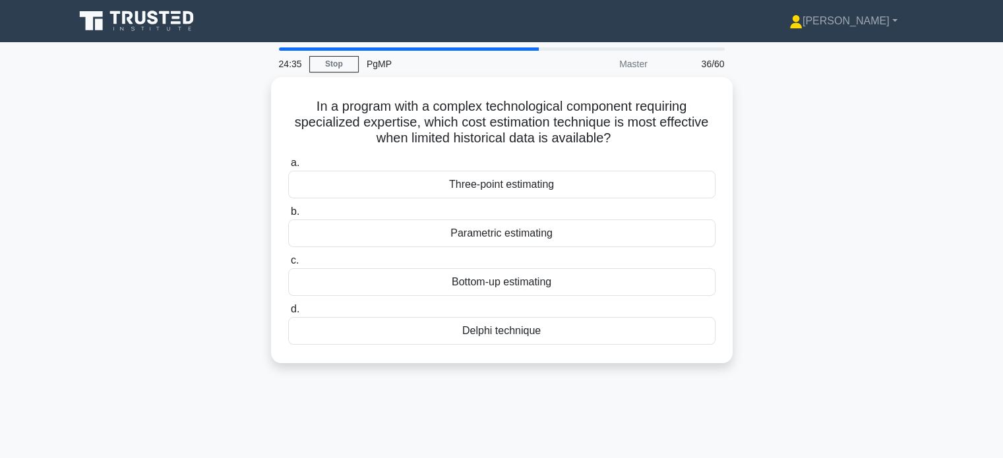
scroll to position [0, 0]
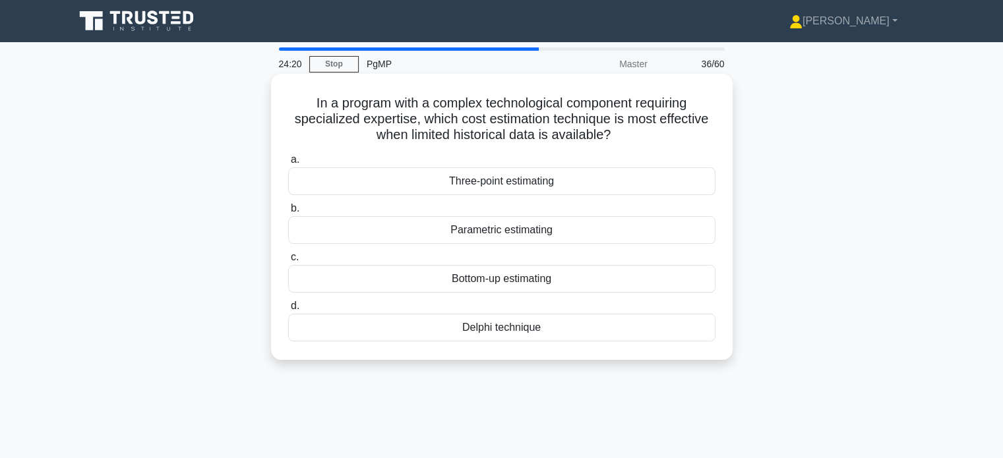
click at [514, 280] on div "Bottom-up estimating" at bounding box center [501, 279] width 427 height 28
click at [288, 262] on input "c. Bottom-up estimating" at bounding box center [288, 257] width 0 height 9
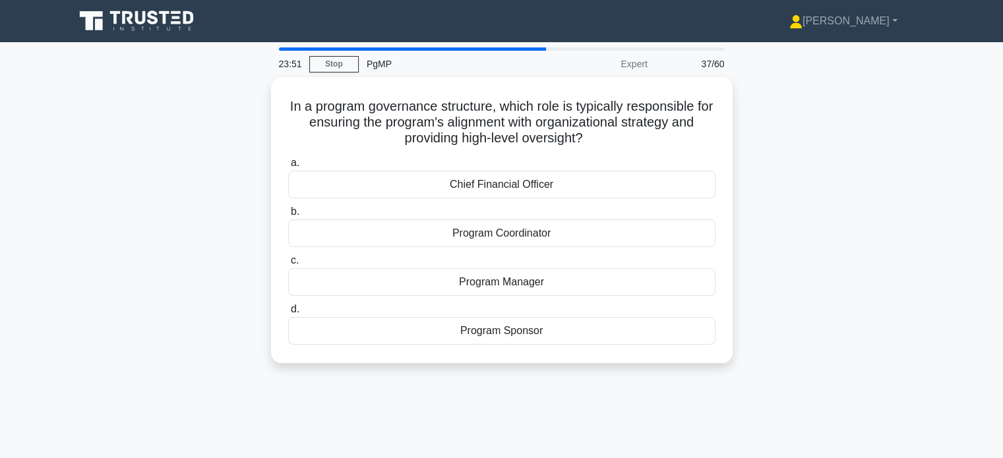
click at [514, 280] on div "Program Manager" at bounding box center [501, 282] width 427 height 28
click at [288, 265] on input "c. Program Manager" at bounding box center [288, 261] width 0 height 9
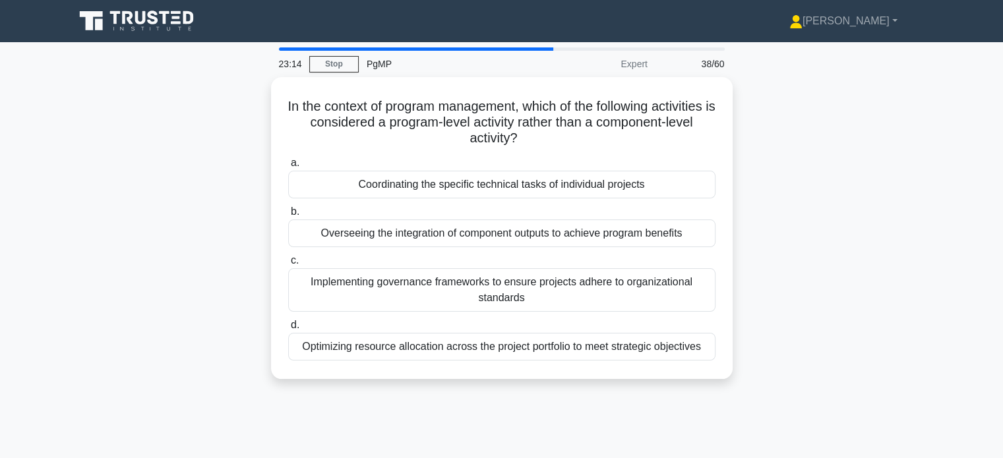
click at [514, 280] on div "Implementing governance frameworks to ensure projects adhere to organizational …" at bounding box center [501, 290] width 427 height 44
click at [288, 265] on input "c. Implementing governance frameworks to ensure projects adhere to organization…" at bounding box center [288, 261] width 0 height 9
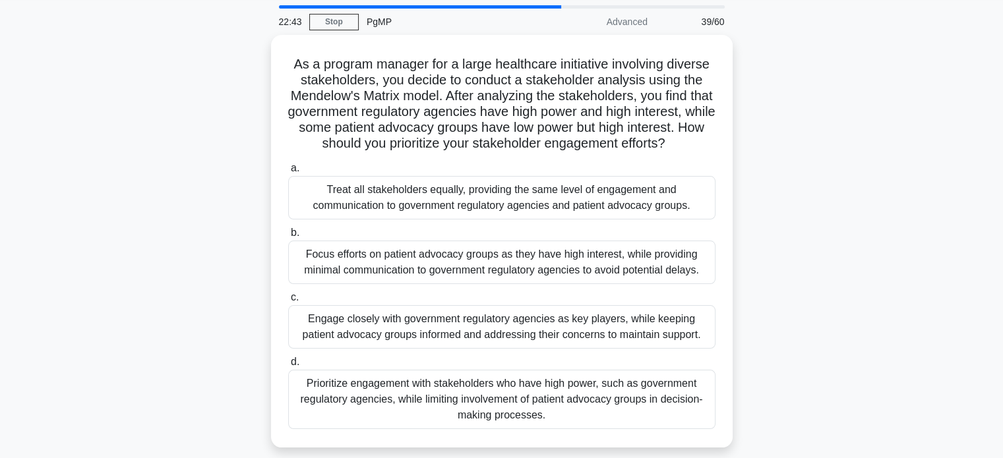
scroll to position [66, 0]
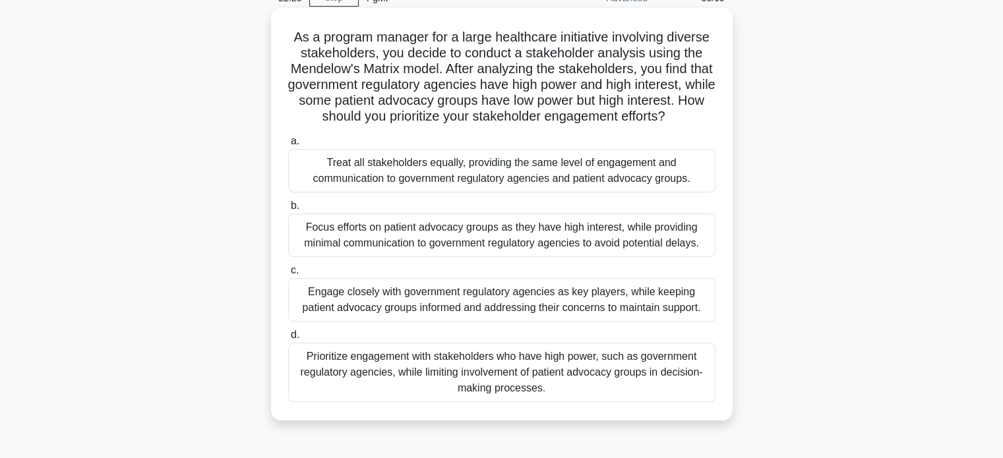
click at [504, 322] on div "Engage closely with government regulatory agencies as key players, while keepin…" at bounding box center [501, 300] width 427 height 44
click at [288, 275] on input "c. Engage closely with government regulatory agencies as key players, while kee…" at bounding box center [288, 270] width 0 height 9
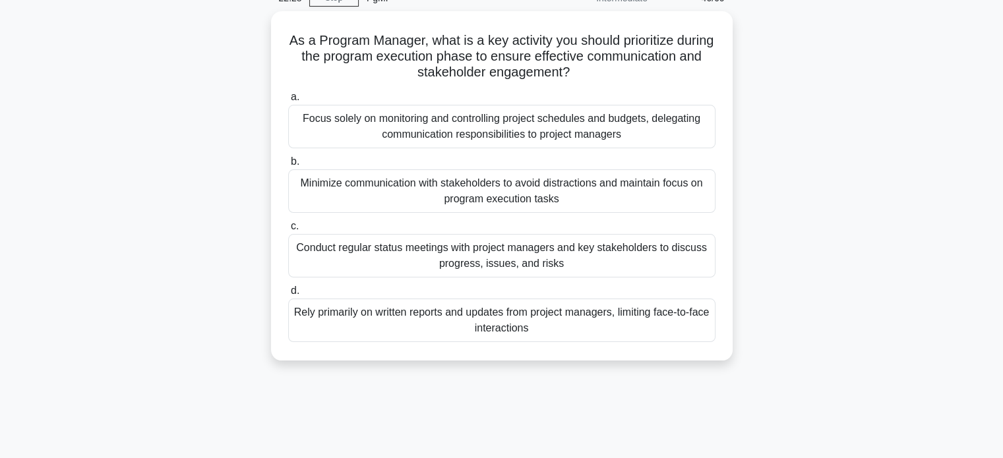
scroll to position [0, 0]
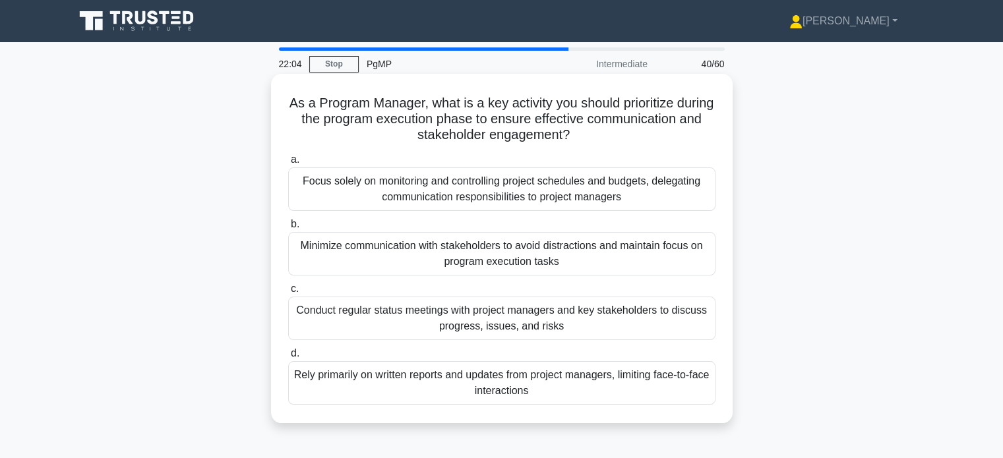
click at [504, 321] on div "Conduct regular status meetings with project managers and key stakeholders to d…" at bounding box center [501, 319] width 427 height 44
click at [288, 293] on input "c. Conduct regular status meetings with project managers and key stakeholders t…" at bounding box center [288, 289] width 0 height 9
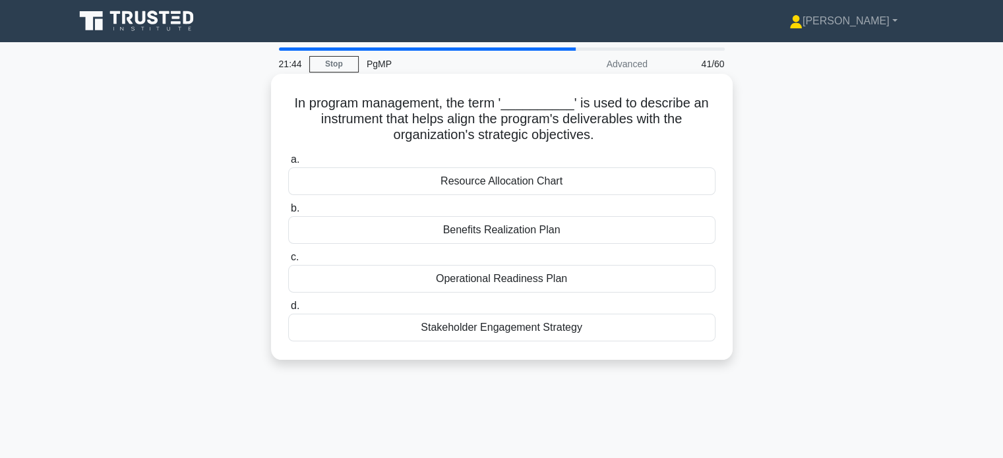
click at [503, 232] on div "Benefits Realization Plan" at bounding box center [501, 230] width 427 height 28
click at [288, 213] on input "b. Benefits Realization Plan" at bounding box center [288, 208] width 0 height 9
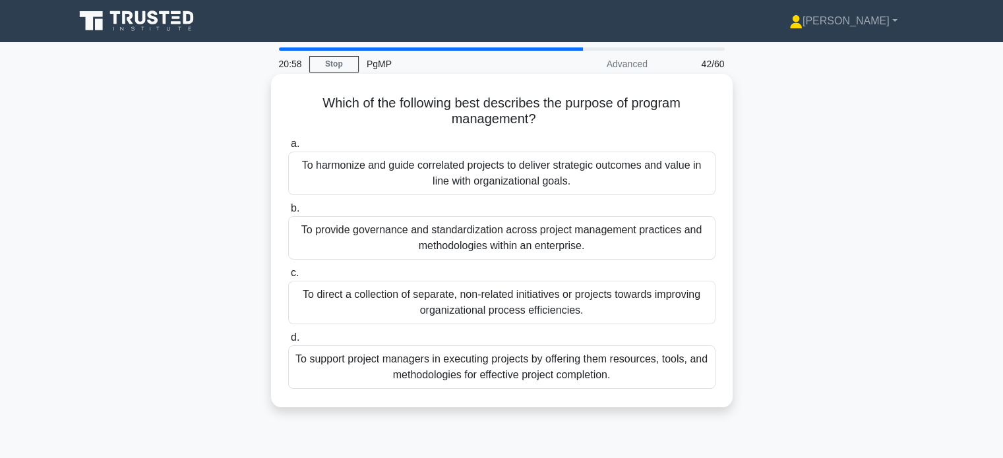
click at [510, 185] on div "To harmonize and guide correlated projects to deliver strategic outcomes and va…" at bounding box center [501, 174] width 427 height 44
click at [288, 148] on input "a. To harmonize and guide correlated projects to deliver strategic outcomes and…" at bounding box center [288, 144] width 0 height 9
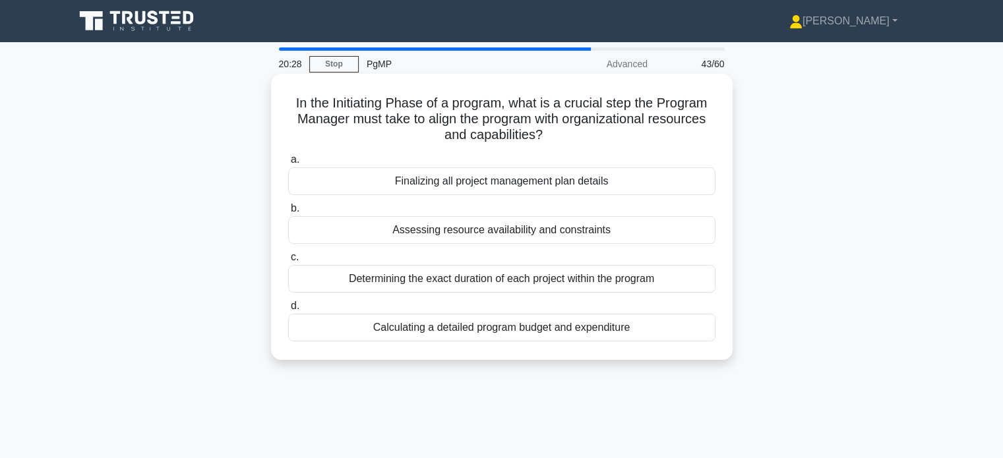
click at [507, 230] on div "Assessing resource availability and constraints" at bounding box center [501, 230] width 427 height 28
click at [288, 213] on input "b. Assessing resource availability and constraints" at bounding box center [288, 208] width 0 height 9
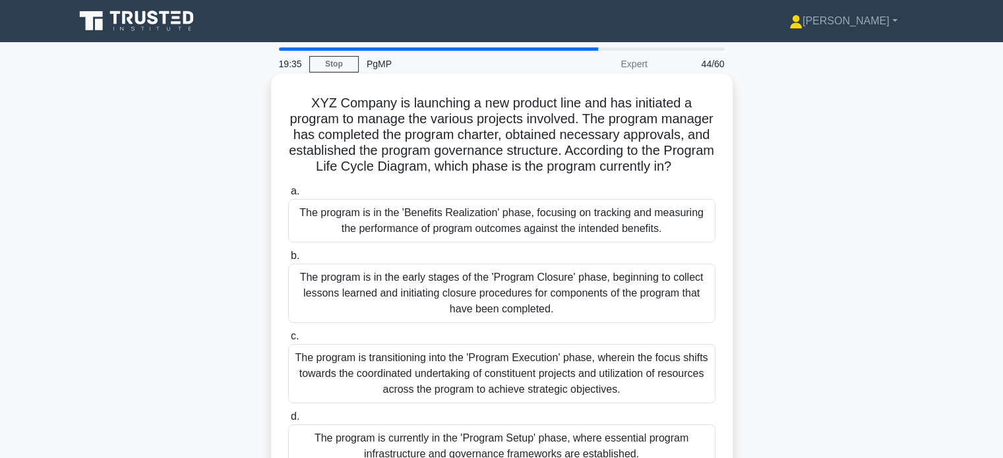
scroll to position [66, 0]
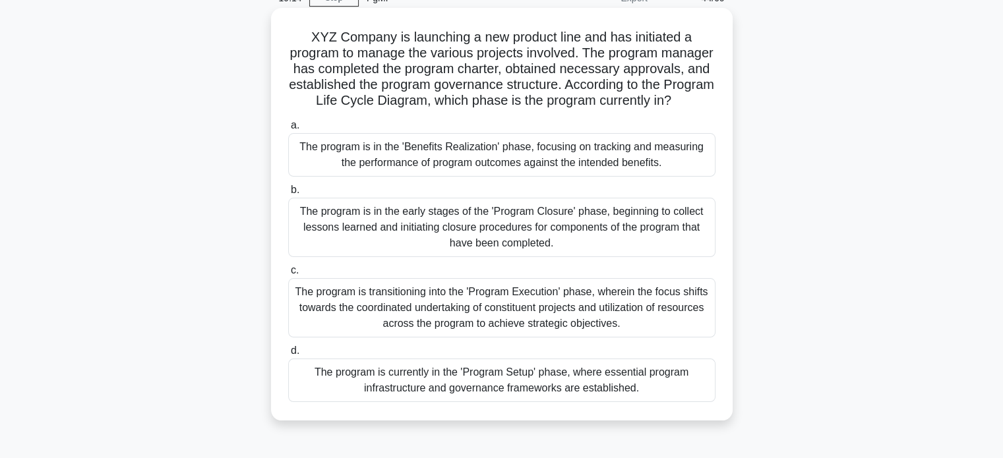
click at [485, 170] on div "The program is in the 'Benefits Realization' phase, focusing on tracking and me…" at bounding box center [501, 155] width 427 height 44
click at [288, 130] on input "a. The program is in the 'Benefits Realization' phase, focusing on tracking and…" at bounding box center [288, 125] width 0 height 9
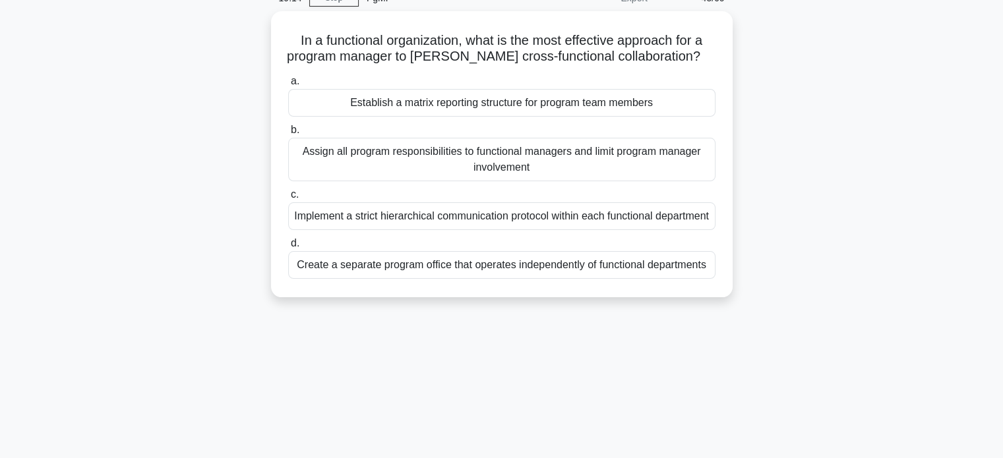
scroll to position [0, 0]
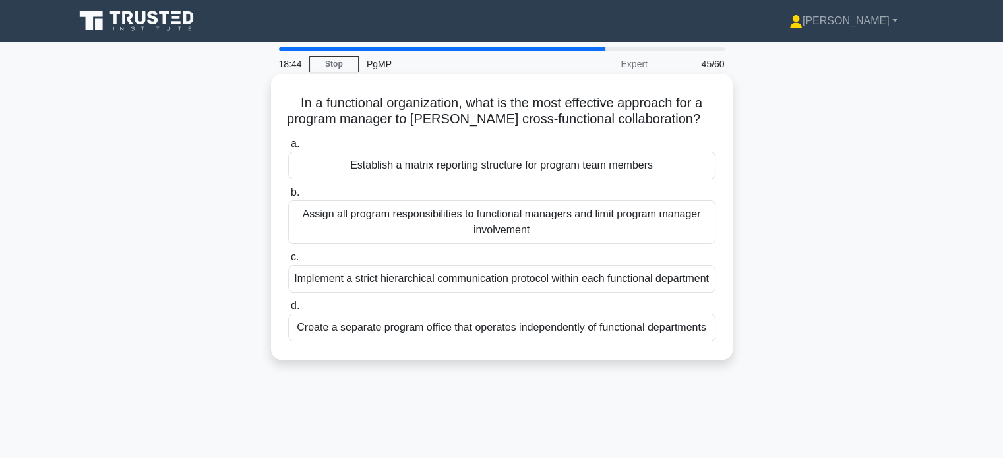
click at [496, 173] on div "Establish a matrix reporting structure for program team members" at bounding box center [501, 166] width 427 height 28
click at [288, 148] on input "a. Establish a matrix reporting structure for program team members" at bounding box center [288, 144] width 0 height 9
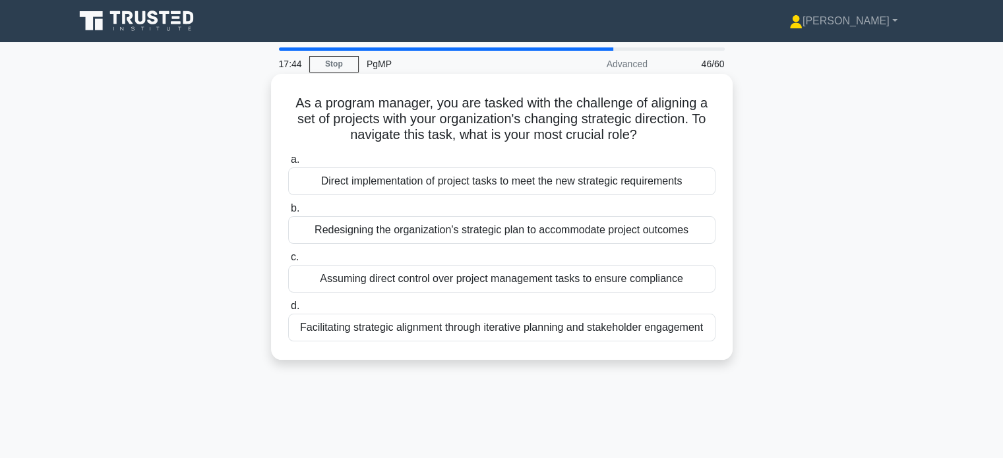
click at [485, 329] on div "Facilitating strategic alignment through iterative planning and stakeholder eng…" at bounding box center [501, 328] width 427 height 28
click at [288, 311] on input "d. Facilitating strategic alignment through iterative planning and stakeholder …" at bounding box center [288, 306] width 0 height 9
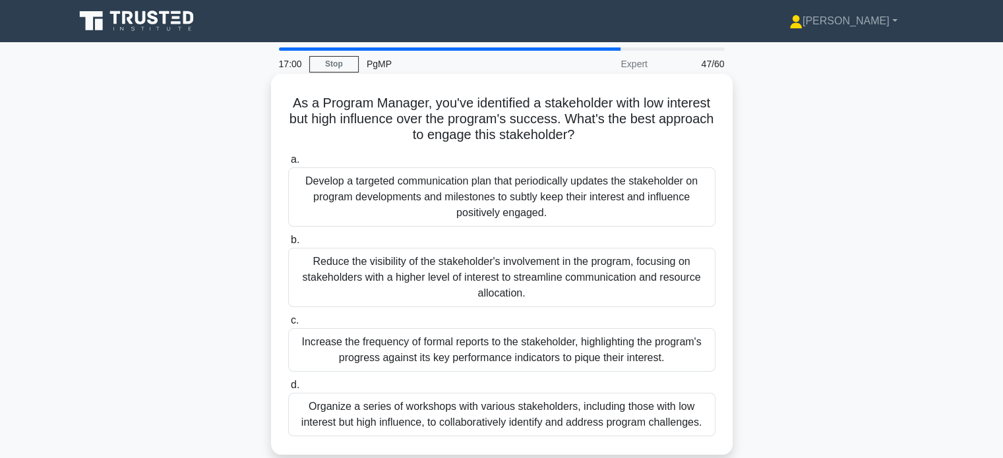
click at [544, 356] on div "Increase the frequency of formal reports to the stakeholder, highlighting the p…" at bounding box center [501, 350] width 427 height 44
click at [288, 325] on input "c. Increase the frequency of formal reports to the stakeholder, highlighting th…" at bounding box center [288, 321] width 0 height 9
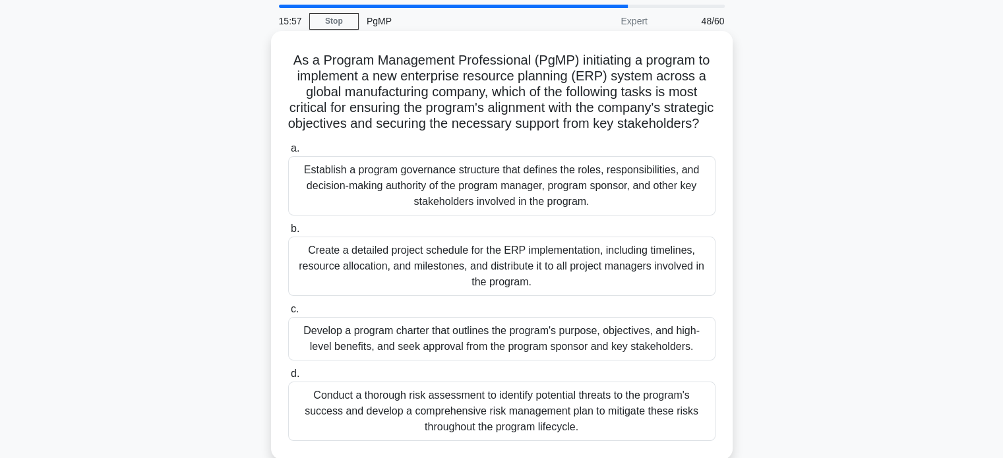
scroll to position [66, 0]
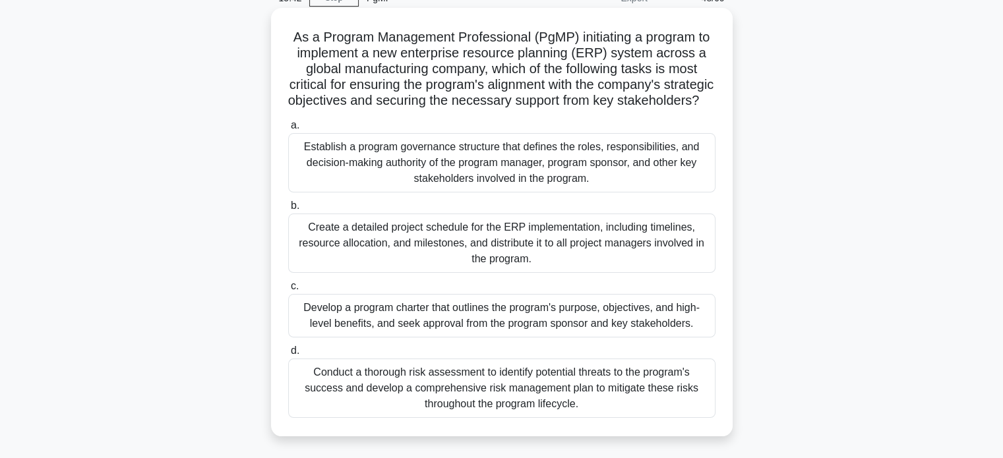
click at [487, 338] on div "Develop a program charter that outlines the program's purpose, objectives, and …" at bounding box center [501, 316] width 427 height 44
click at [288, 291] on input "c. Develop a program charter that outlines the program's purpose, objectives, a…" at bounding box center [288, 286] width 0 height 9
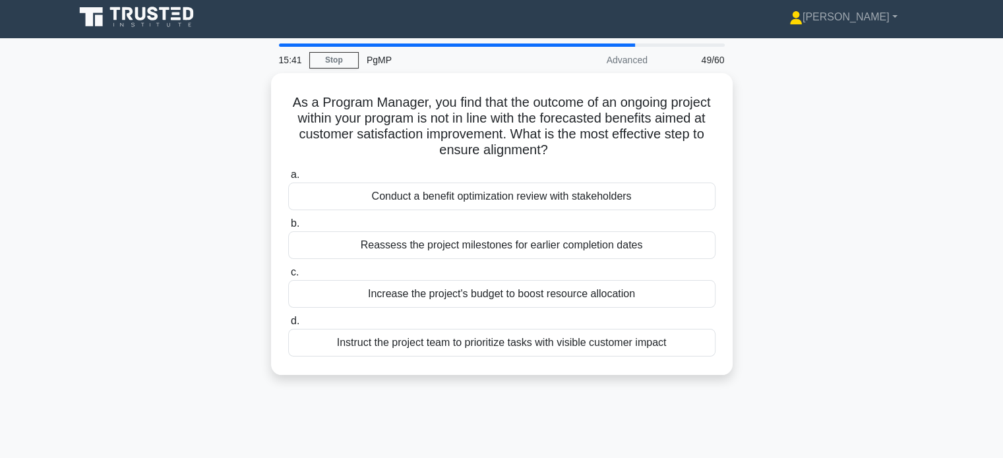
scroll to position [0, 0]
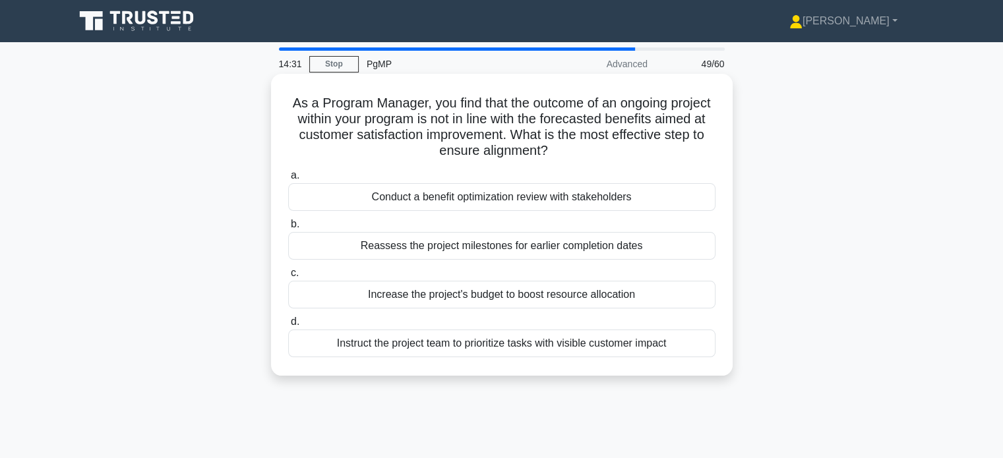
click at [475, 200] on div "Conduct a benefit optimization review with stakeholders" at bounding box center [501, 197] width 427 height 28
click at [288, 180] on input "a. Conduct a benefit optimization review with stakeholders" at bounding box center [288, 175] width 0 height 9
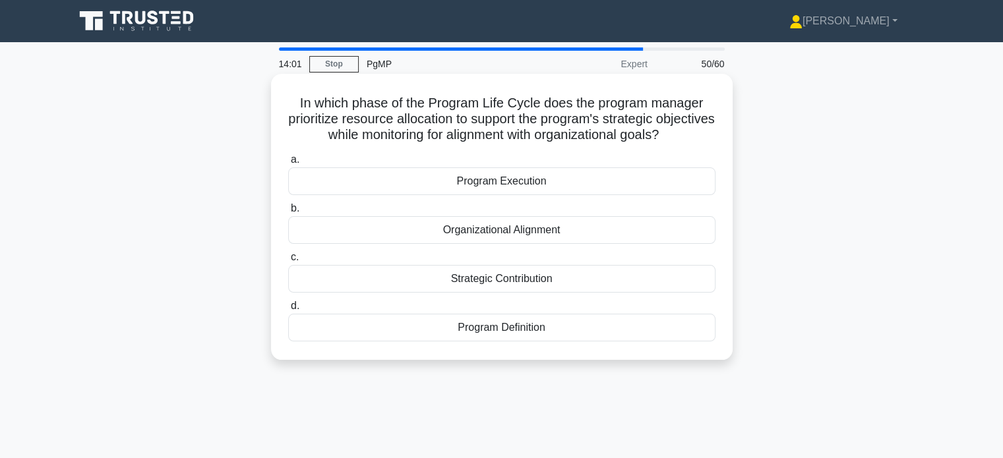
click at [533, 195] on div "Program Execution" at bounding box center [501, 182] width 427 height 28
click at [288, 164] on input "a. Program Execution" at bounding box center [288, 160] width 0 height 9
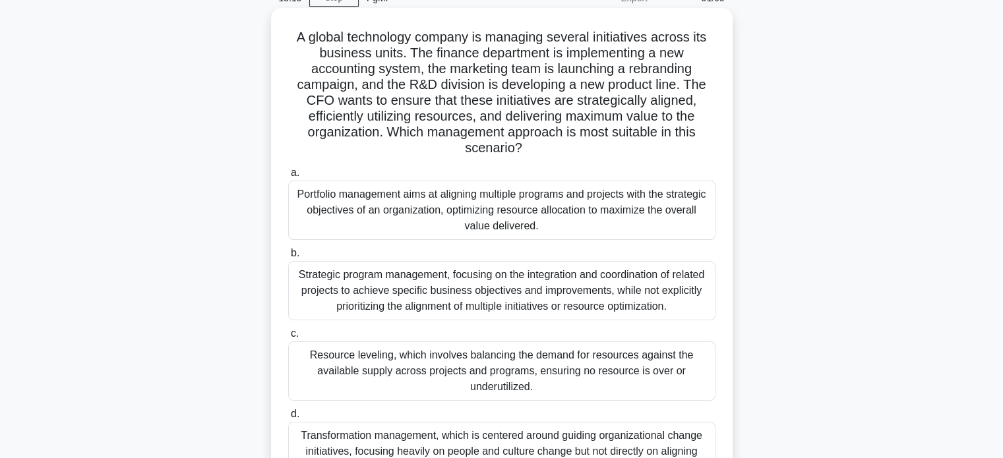
scroll to position [132, 0]
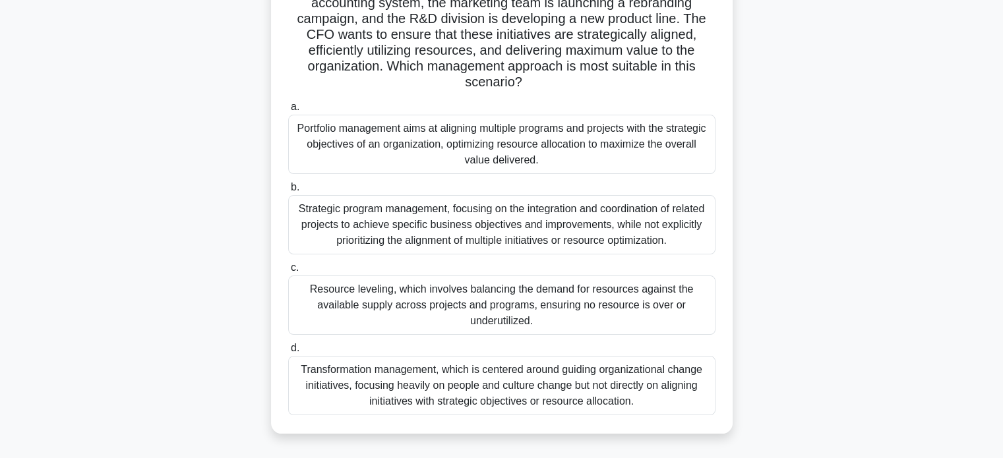
click at [539, 150] on div "Portfolio management aims at aligning multiple programs and projects with the s…" at bounding box center [501, 144] width 427 height 59
click at [288, 111] on input "a. Portfolio management aims at aligning multiple programs and projects with th…" at bounding box center [288, 107] width 0 height 9
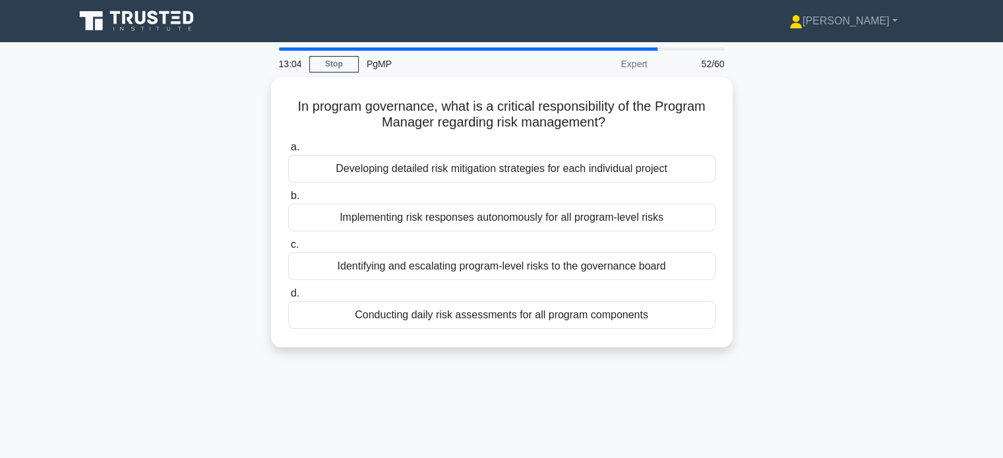
scroll to position [0, 0]
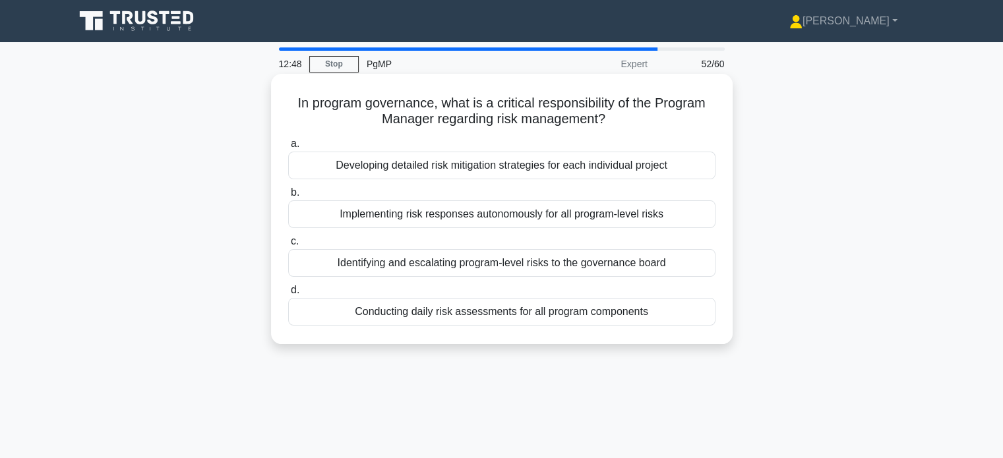
click at [502, 171] on div "Developing detailed risk mitigation strategies for each individual project" at bounding box center [501, 166] width 427 height 28
click at [472, 164] on div "Developing detailed risk mitigation strategies for each individual project" at bounding box center [501, 166] width 427 height 28
click at [288, 148] on input "a. Developing detailed risk mitigation strategies for each individual project" at bounding box center [288, 144] width 0 height 9
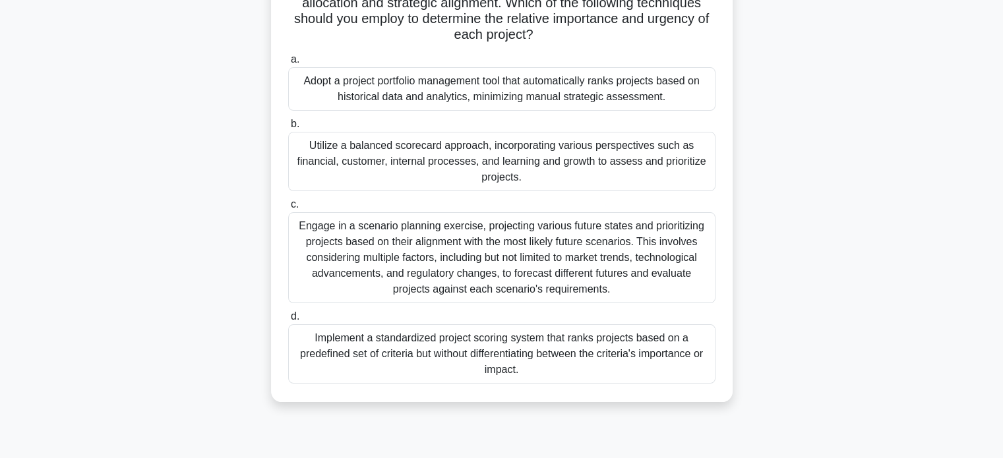
scroll to position [198, 0]
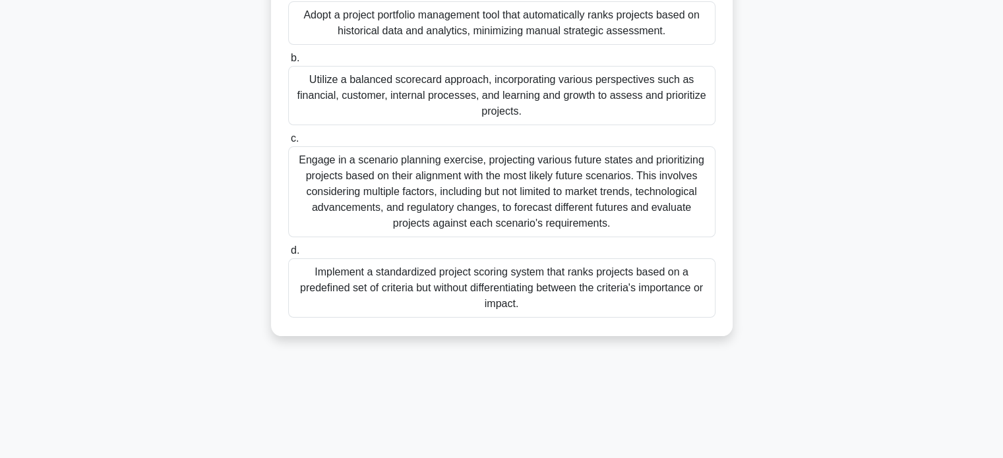
click at [551, 295] on div "Implement a standardized project scoring system that ranks projects based on a …" at bounding box center [501, 288] width 427 height 59
click at [288, 255] on input "d. Implement a standardized project scoring system that ranks projects based on…" at bounding box center [288, 251] width 0 height 9
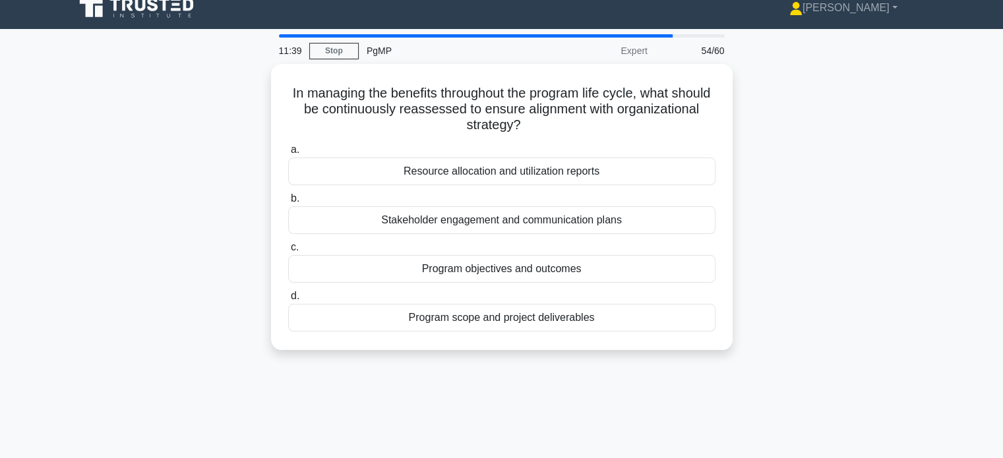
scroll to position [0, 0]
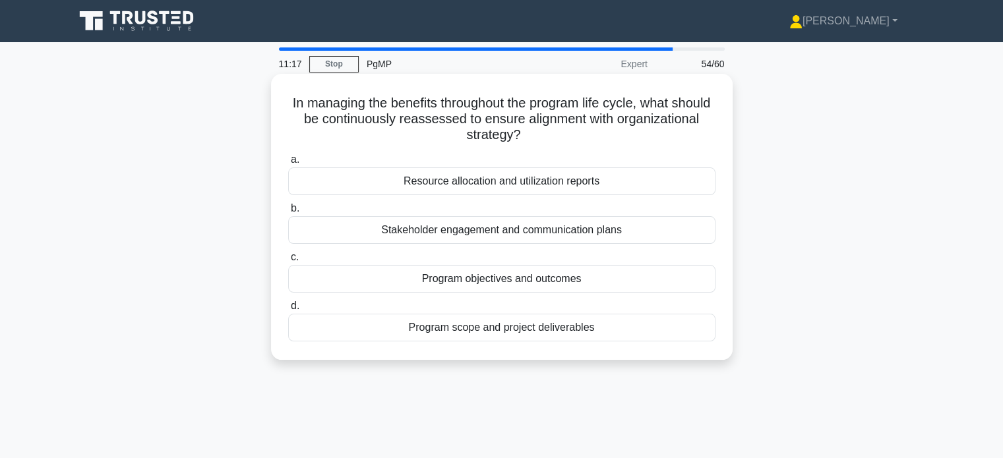
click at [566, 332] on div "Program scope and project deliverables" at bounding box center [501, 328] width 427 height 28
click at [288, 311] on input "d. Program scope and project deliverables" at bounding box center [288, 306] width 0 height 9
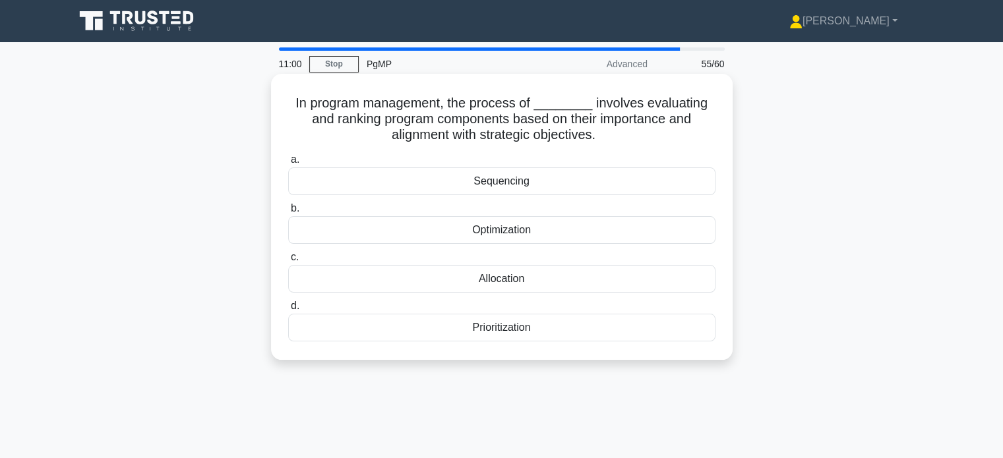
click at [577, 328] on div "Prioritization" at bounding box center [501, 328] width 427 height 28
click at [288, 311] on input "d. Prioritization" at bounding box center [288, 306] width 0 height 9
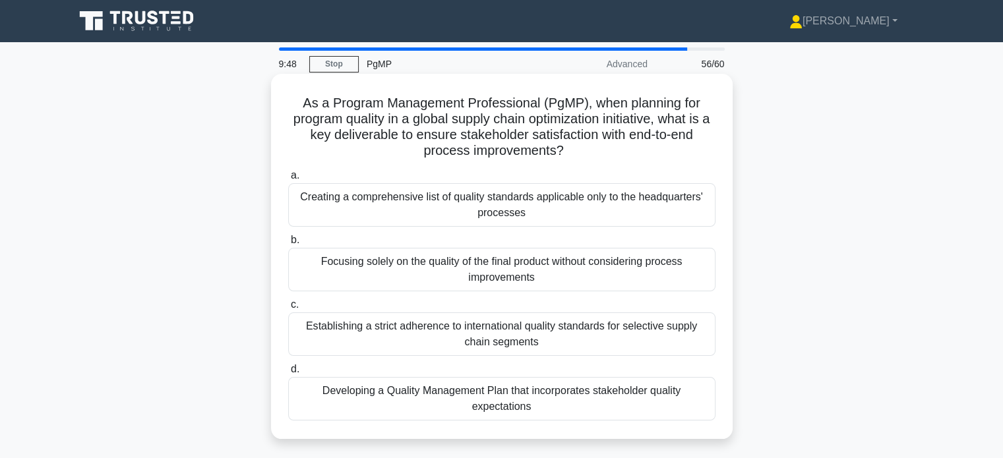
click at [582, 402] on div "Developing a Quality Management Plan that incorporates stakeholder quality expe…" at bounding box center [501, 399] width 427 height 44
click at [288, 374] on input "d. Developing a Quality Management Plan that incorporates stakeholder quality e…" at bounding box center [288, 369] width 0 height 9
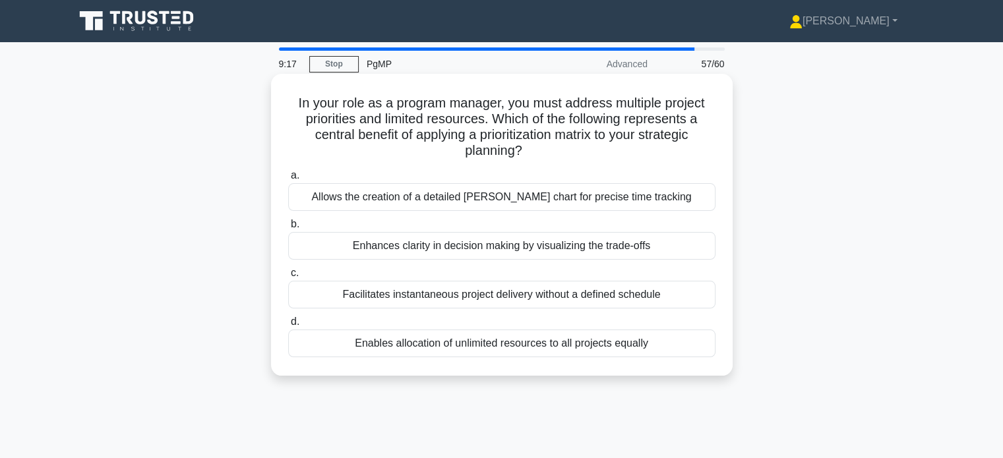
click at [541, 250] on div "Enhances clarity in decision making by visualizing the trade-offs" at bounding box center [501, 246] width 427 height 28
click at [288, 229] on input "b. Enhances clarity in decision making by visualizing the trade-offs" at bounding box center [288, 224] width 0 height 9
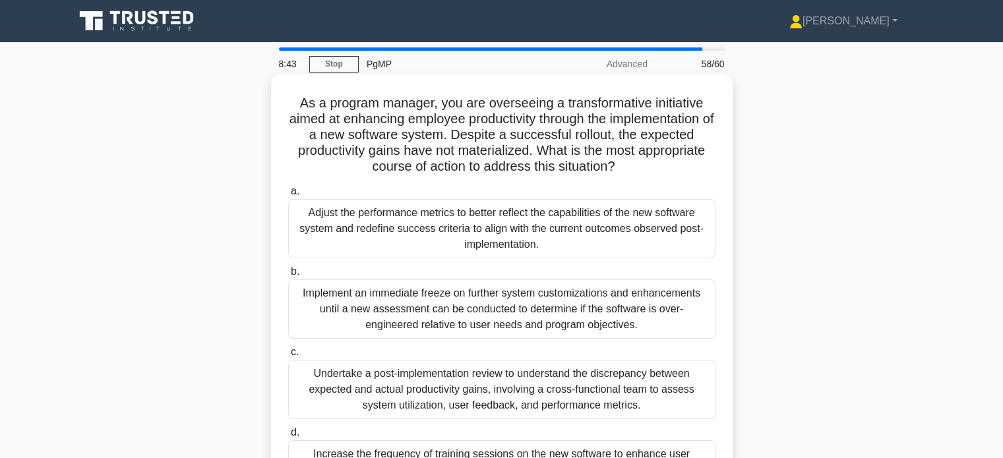
scroll to position [66, 0]
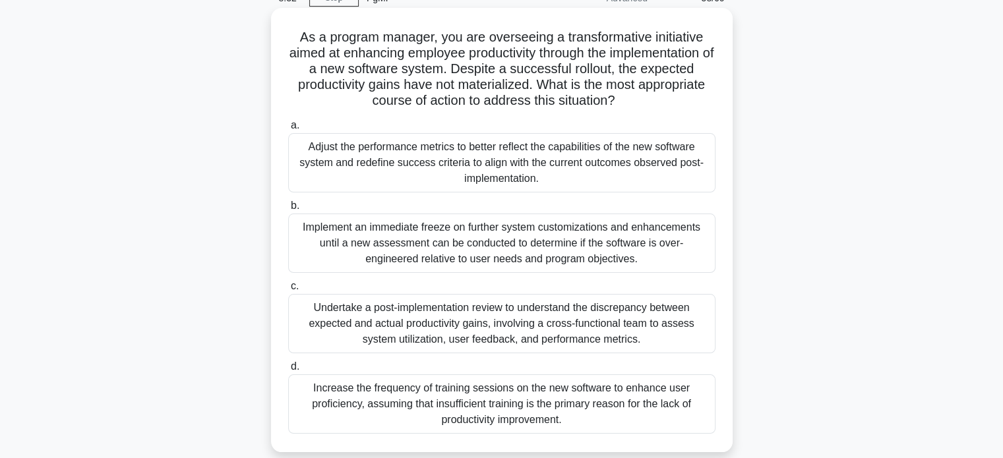
click at [565, 316] on div "Undertake a post-implementation review to understand the discrepancy between ex…" at bounding box center [501, 323] width 427 height 59
click at [288, 291] on input "c. Undertake a post-implementation review to understand the discrepancy between…" at bounding box center [288, 286] width 0 height 9
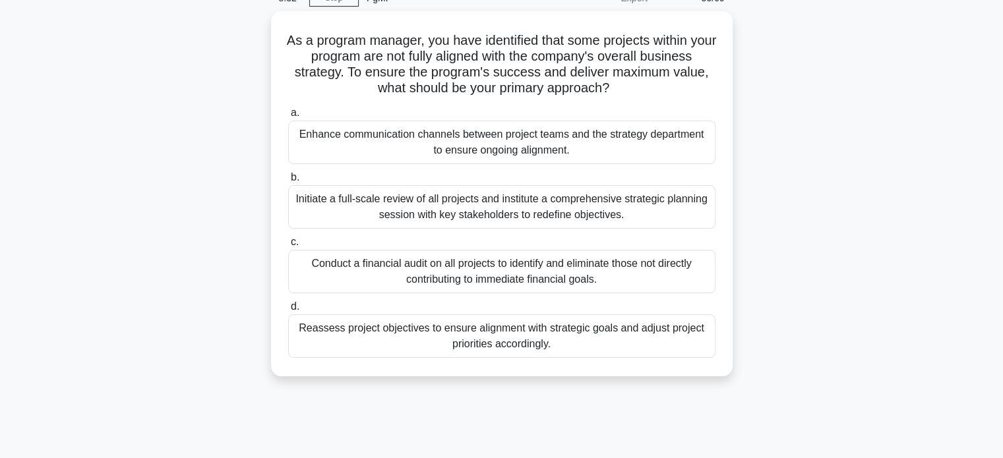
scroll to position [0, 0]
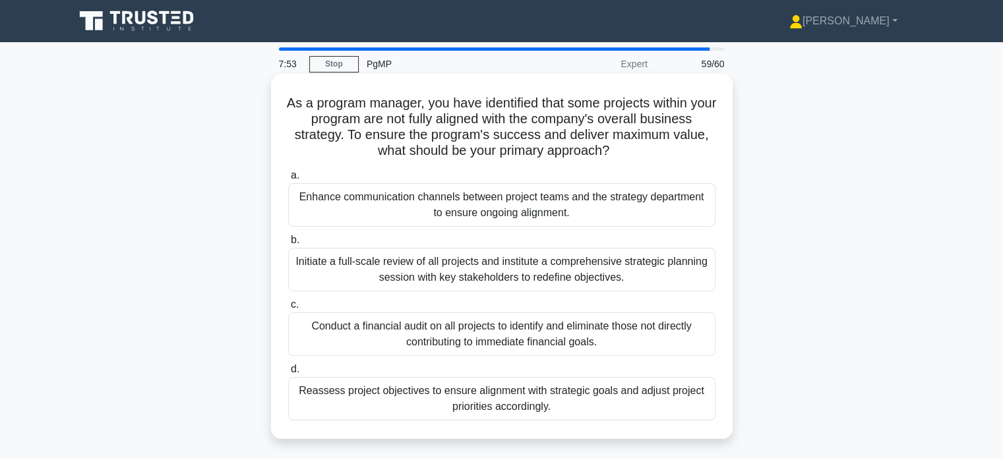
click at [543, 405] on div "Reassess project objectives to ensure alignment with strategic goals and adjust…" at bounding box center [501, 399] width 427 height 44
click at [288, 374] on input "d. Reassess project objectives to ensure alignment with strategic goals and adj…" at bounding box center [288, 369] width 0 height 9
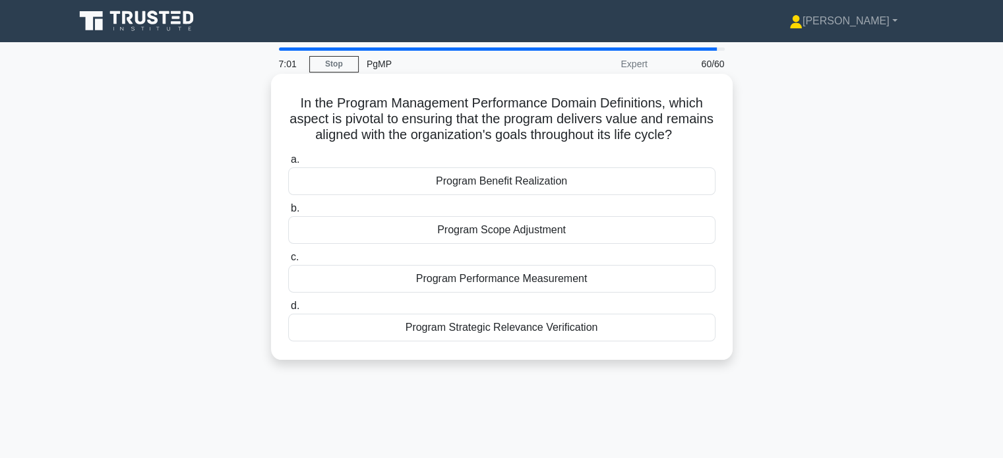
click at [524, 293] on div "Program Performance Measurement" at bounding box center [501, 279] width 427 height 28
click at [288, 262] on input "c. Program Performance Measurement" at bounding box center [288, 257] width 0 height 9
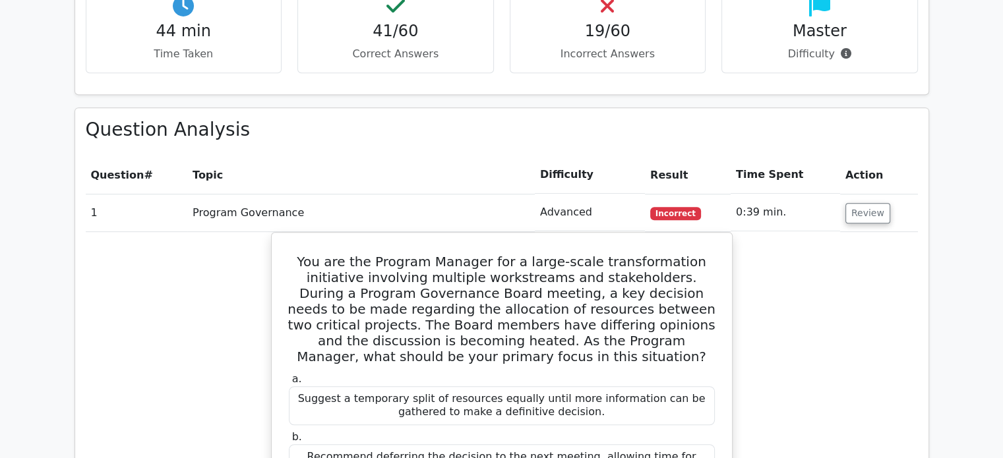
scroll to position [660, 0]
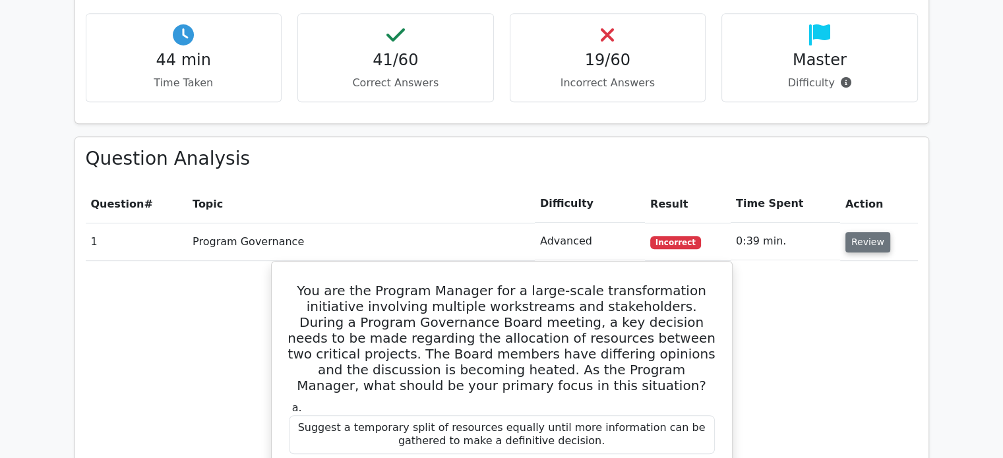
click at [852, 248] on button "Review" at bounding box center [868, 242] width 45 height 20
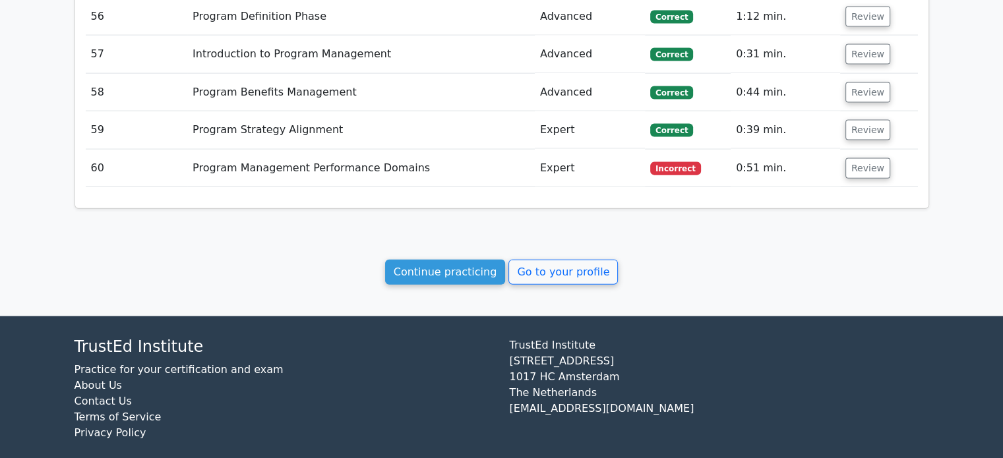
scroll to position [2971, 0]
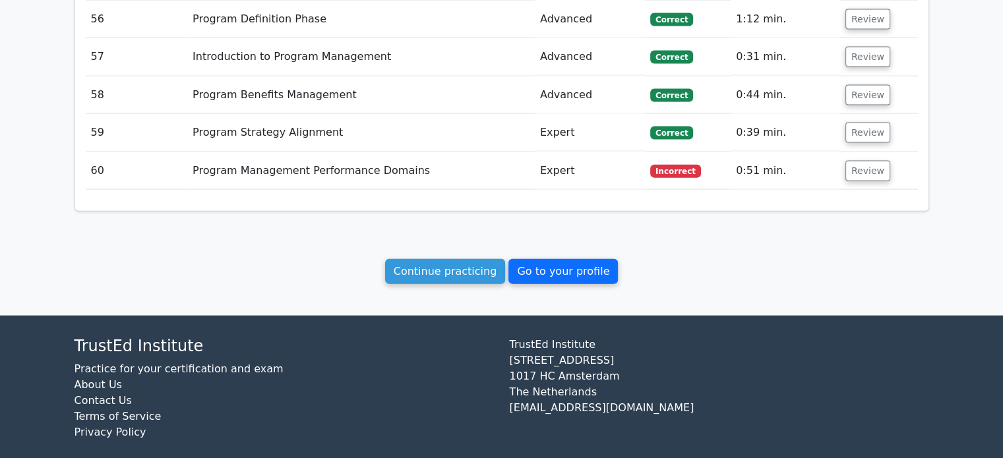
click at [592, 269] on link "Go to your profile" at bounding box center [562, 271] width 109 height 25
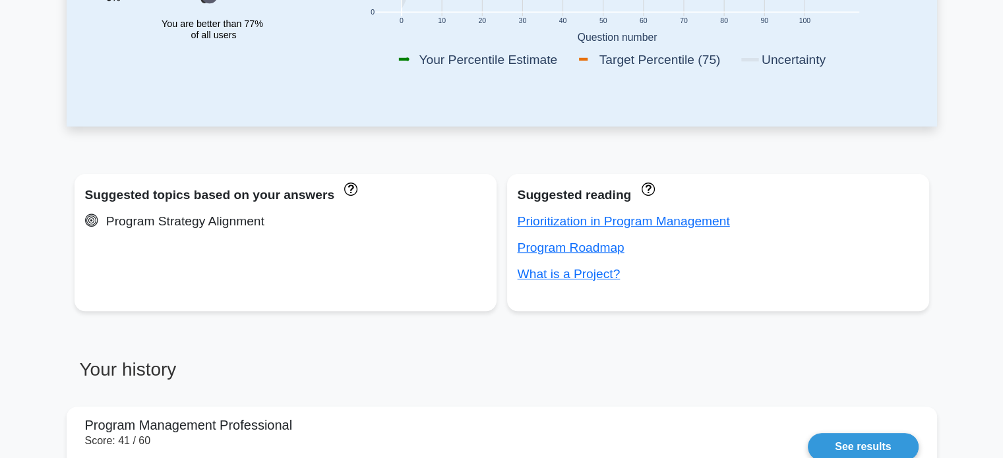
scroll to position [396, 0]
